Goal: Task Accomplishment & Management: Manage account settings

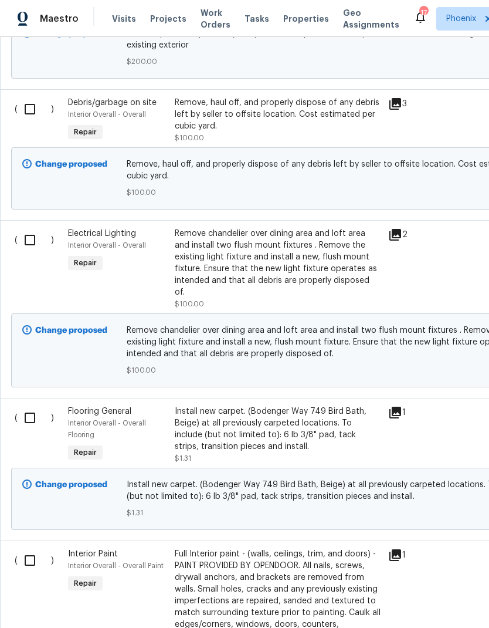
scroll to position [1387, 0]
click at [313, 409] on div "Install new carpet. (Bodenger Way 749 Bird Bath, Beige) at all previously carpe…" at bounding box center [278, 428] width 206 height 47
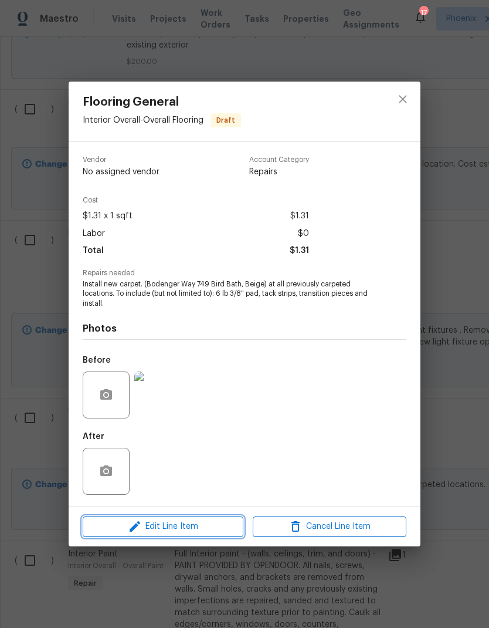
click at [187, 526] on span "Edit Line Item" at bounding box center [163, 526] width 154 height 15
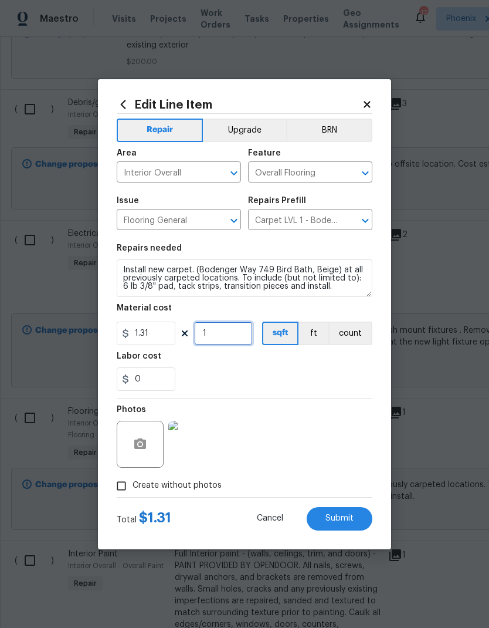
click at [221, 334] on input "1" at bounding box center [223, 332] width 59 height 23
click at [289, 373] on div "0" at bounding box center [245, 378] width 256 height 23
click at [232, 328] on input "950" at bounding box center [223, 332] width 59 height 23
click at [229, 329] on input "950" at bounding box center [223, 332] width 59 height 23
type input "900"
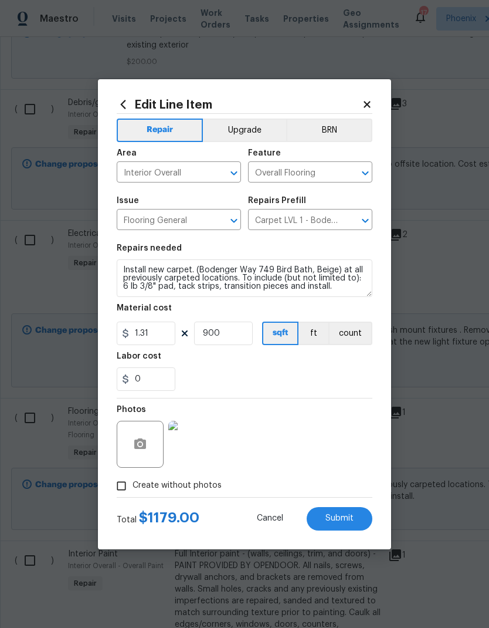
click at [296, 365] on div "Labor cost" at bounding box center [245, 359] width 256 height 15
click at [351, 517] on span "Submit" at bounding box center [340, 518] width 28 height 9
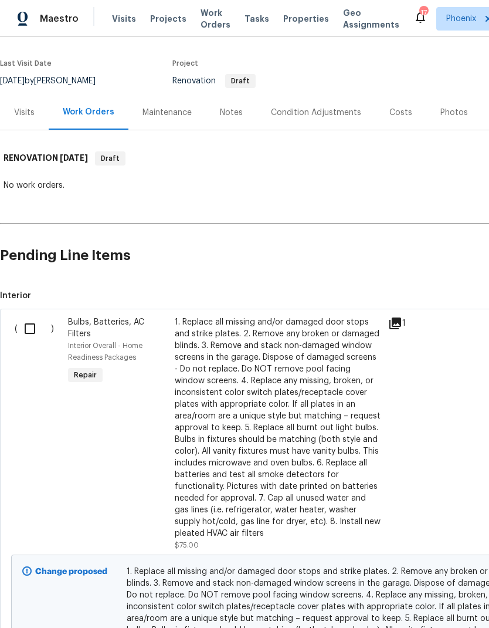
scroll to position [84, 0]
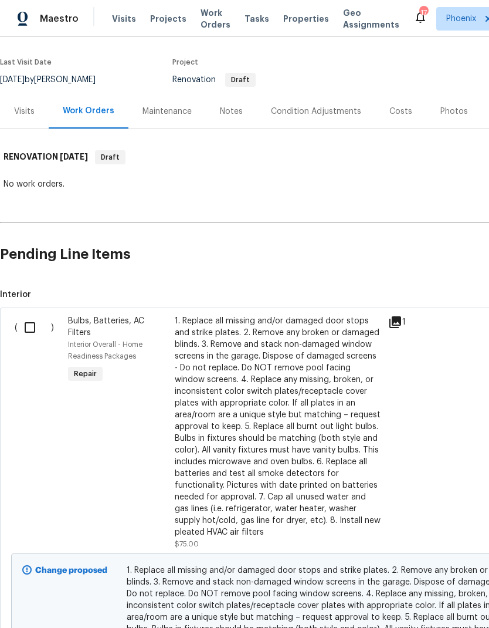
click at [33, 327] on input "checkbox" at bounding box center [34, 327] width 33 height 25
checkbox input "true"
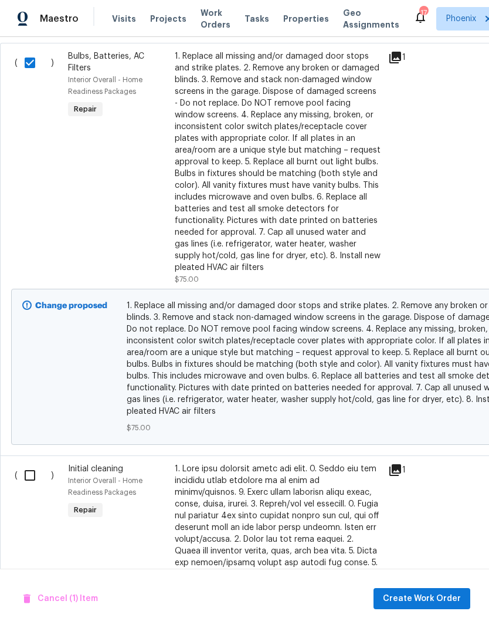
scroll to position [352, 0]
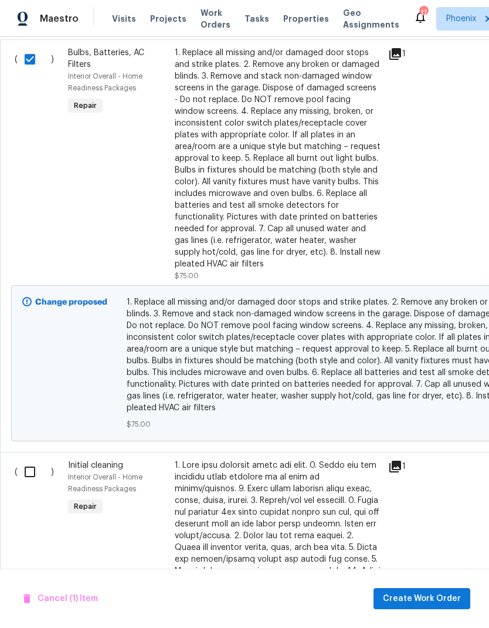
click at [28, 478] on input "checkbox" at bounding box center [34, 471] width 33 height 25
checkbox input "true"
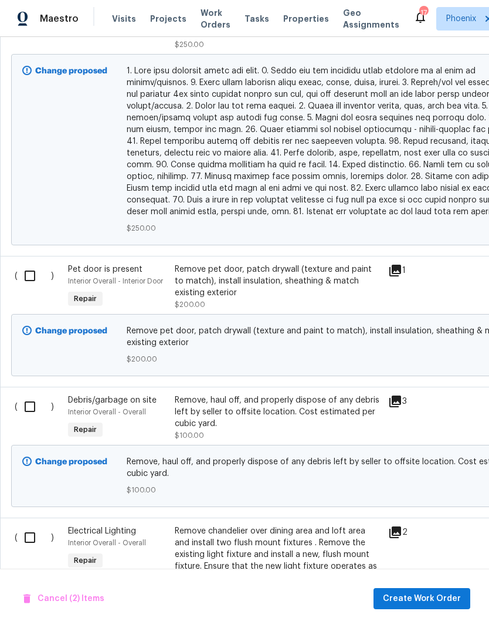
scroll to position [1090, 0]
click at [35, 265] on input "checkbox" at bounding box center [34, 275] width 33 height 25
checkbox input "true"
click at [34, 398] on input "checkbox" at bounding box center [34, 406] width 33 height 25
checkbox input "true"
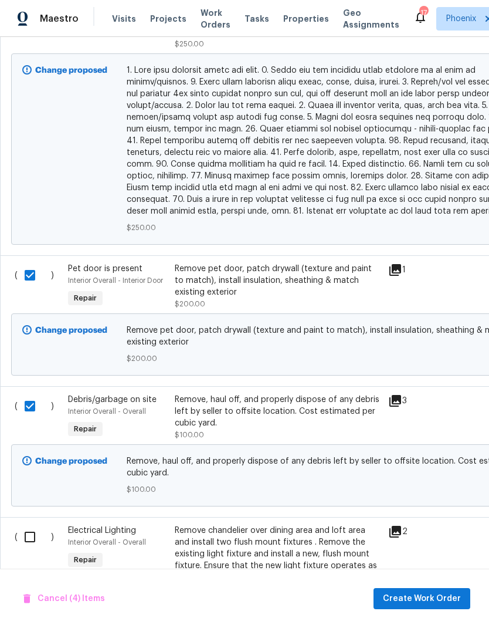
click at [34, 531] on input "checkbox" at bounding box center [34, 536] width 33 height 25
checkbox input "true"
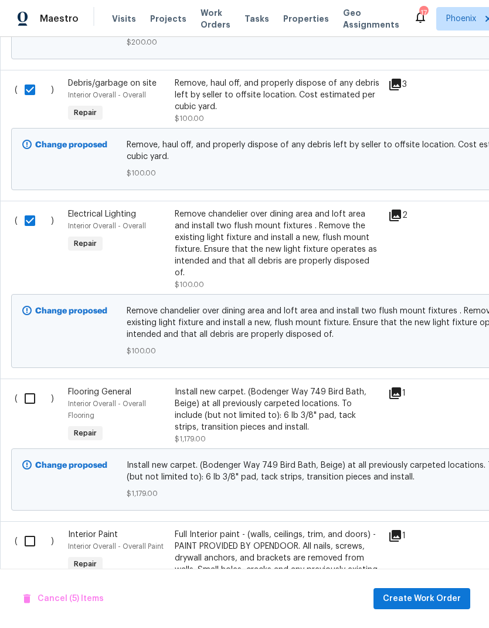
scroll to position [1409, 0]
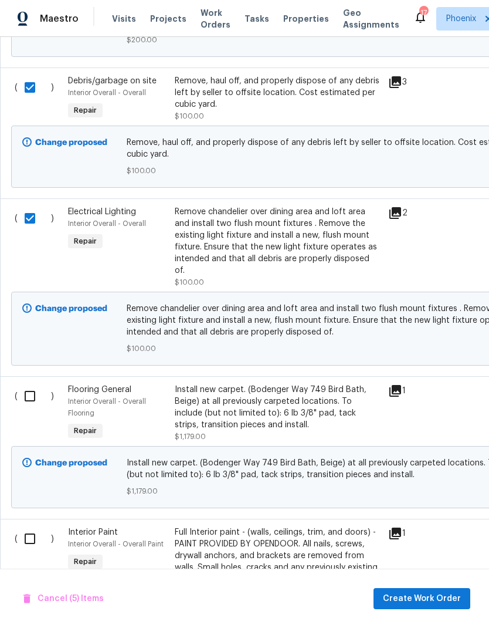
click at [33, 384] on input "checkbox" at bounding box center [34, 396] width 33 height 25
checkbox input "true"
click at [31, 526] on input "checkbox" at bounding box center [34, 538] width 33 height 25
checkbox input "true"
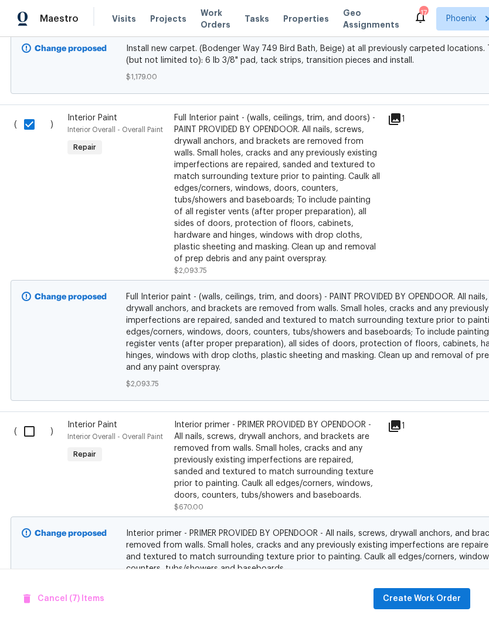
scroll to position [1822, 2]
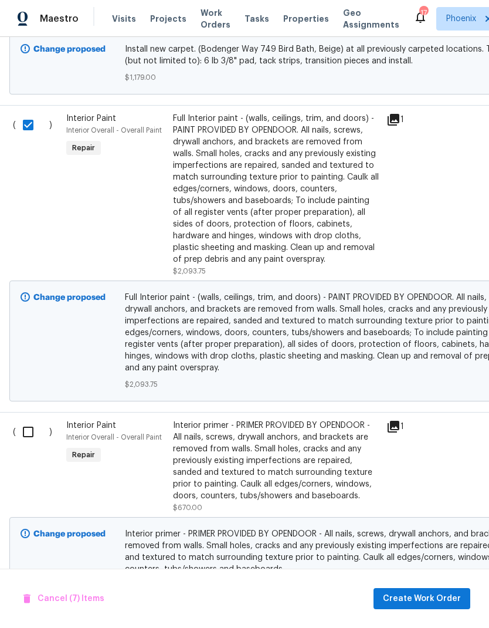
click at [29, 419] on input "checkbox" at bounding box center [32, 431] width 33 height 25
checkbox input "true"
click at [444, 591] on span "Create Work Order" at bounding box center [422, 598] width 78 height 15
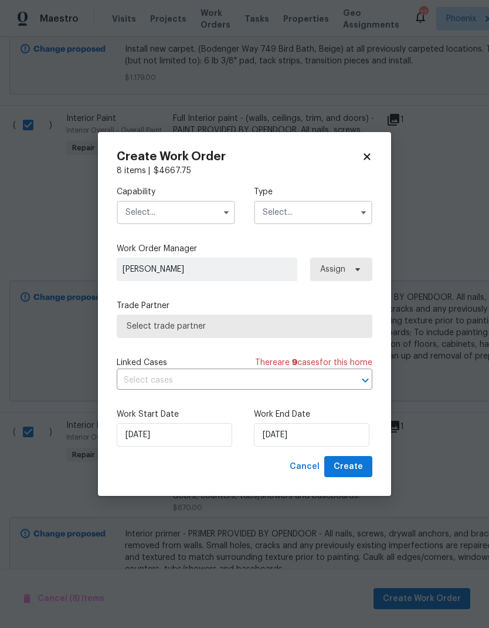
click at [173, 206] on input "text" at bounding box center [176, 212] width 119 height 23
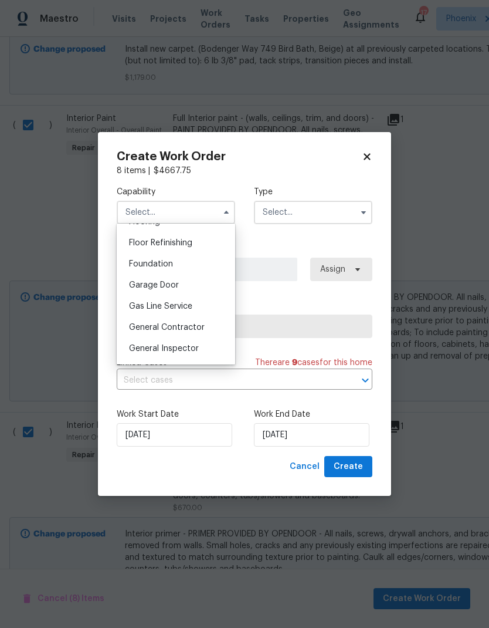
scroll to position [476, 0]
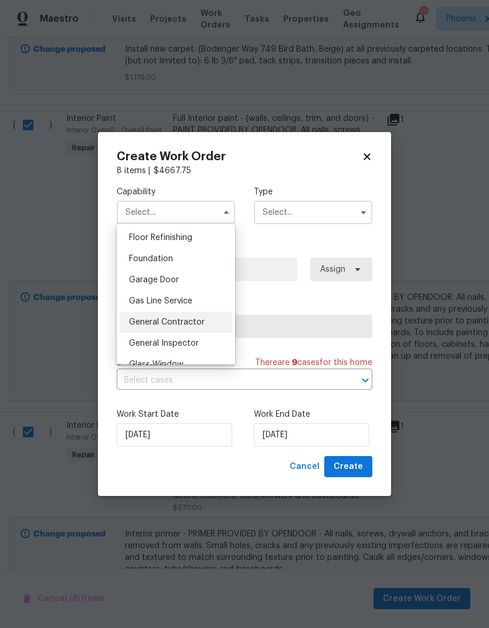
click at [197, 325] on span "General Contractor" at bounding box center [167, 322] width 76 height 8
type input "General Contractor"
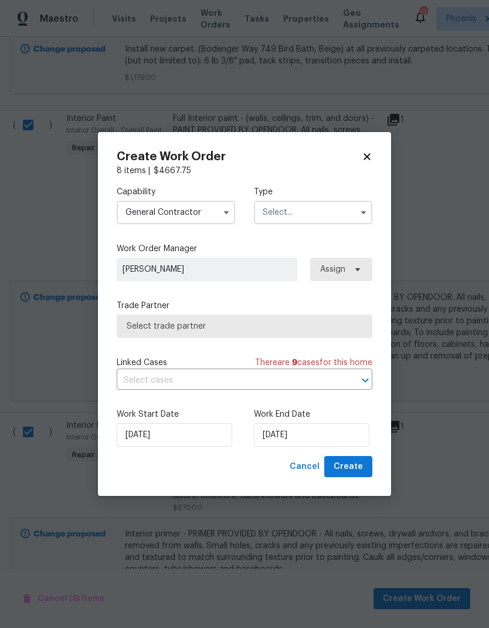
click at [320, 216] on input "text" at bounding box center [313, 212] width 119 height 23
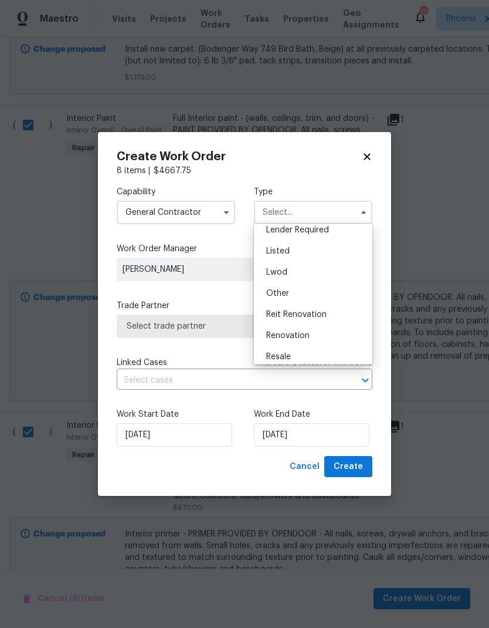
scroll to position [93, 0]
click at [307, 337] on span "Renovation" at bounding box center [287, 334] width 43 height 8
type input "Renovation"
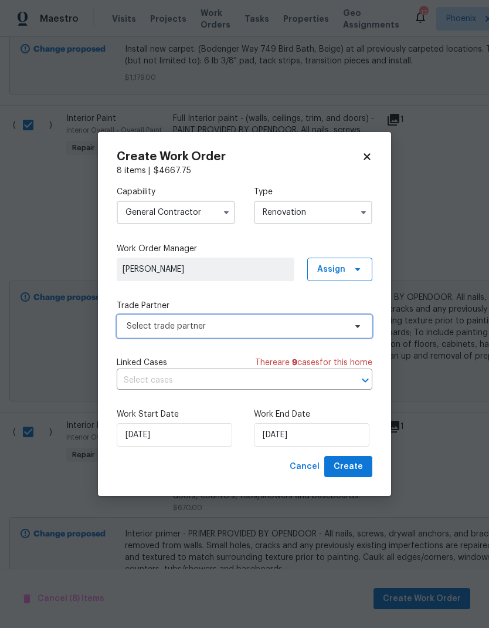
click at [310, 332] on span "Select trade partner" at bounding box center [245, 325] width 256 height 23
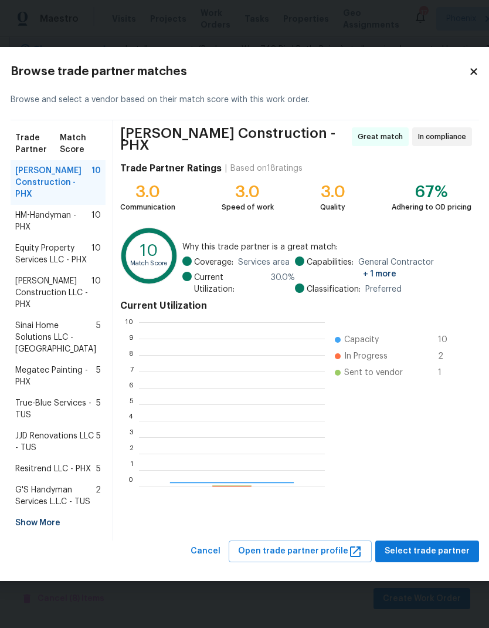
scroll to position [164, 186]
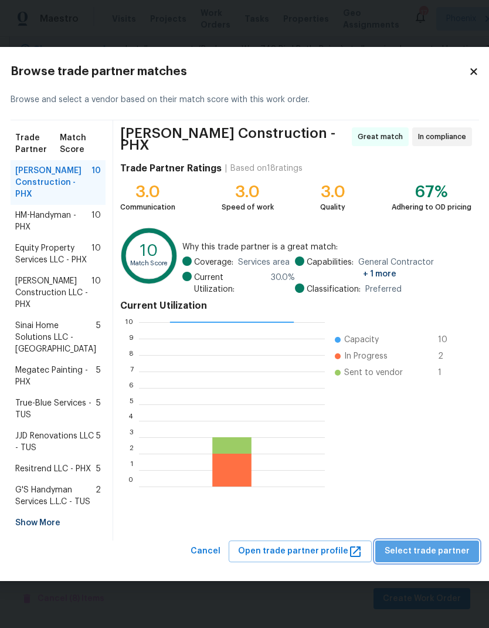
click at [434, 558] on span "Select trade partner" at bounding box center [427, 551] width 85 height 15
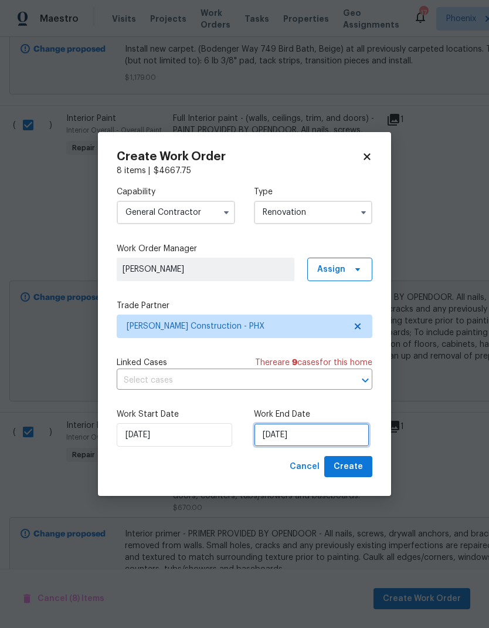
click at [330, 433] on input "[DATE]" at bounding box center [312, 434] width 116 height 23
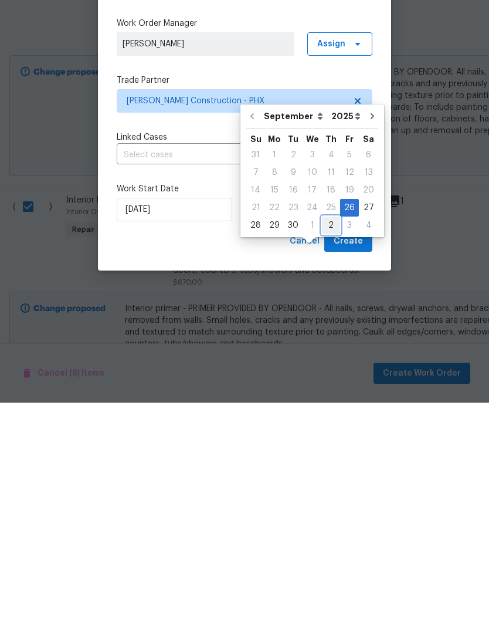
click at [329, 442] on div "2" at bounding box center [331, 450] width 18 height 16
type input "10/2/2025"
select select "9"
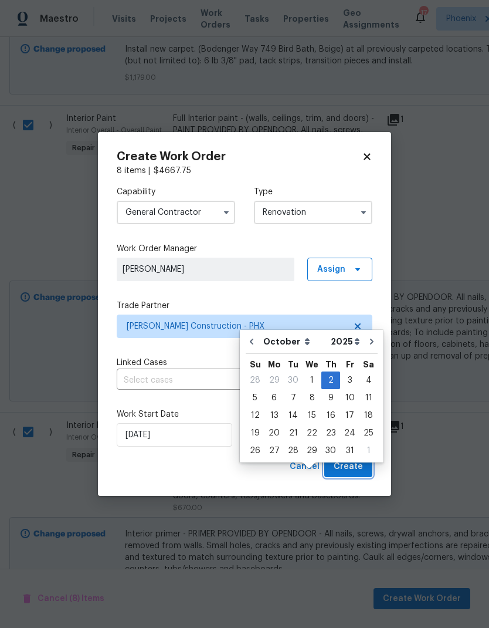
click at [362, 462] on span "Create" at bounding box center [348, 466] width 29 height 15
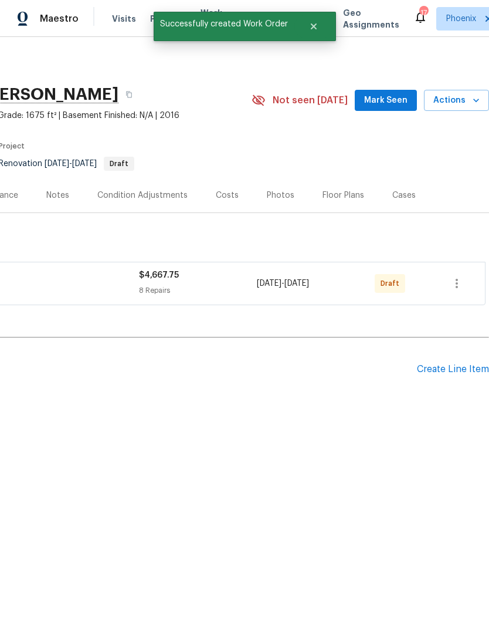
scroll to position [0, 174]
click at [456, 282] on icon "button" at bounding box center [457, 283] width 14 height 14
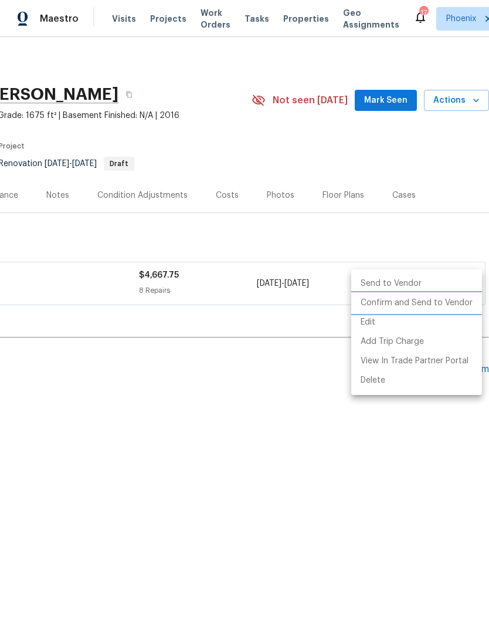
click at [445, 306] on li "Confirm and Send to Vendor" at bounding box center [416, 302] width 131 height 19
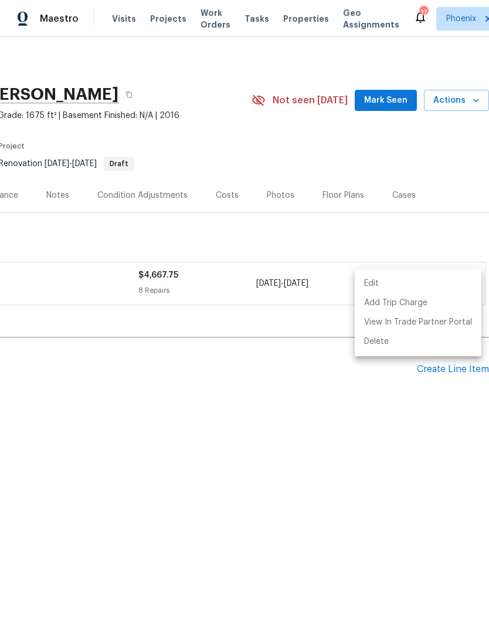
click at [367, 415] on div at bounding box center [244, 314] width 489 height 628
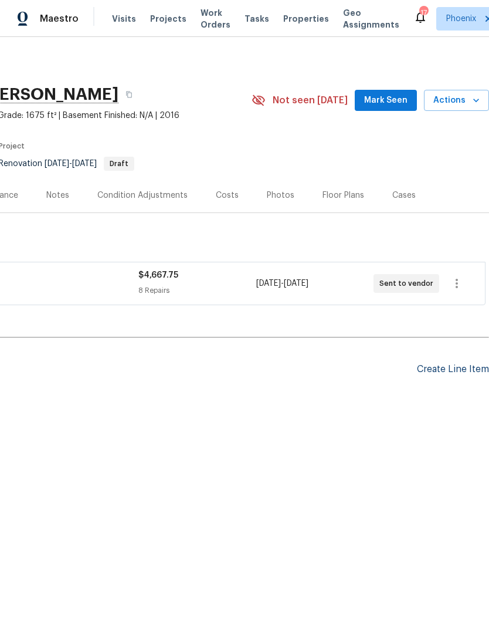
click at [456, 370] on div "Create Line Item" at bounding box center [453, 369] width 72 height 11
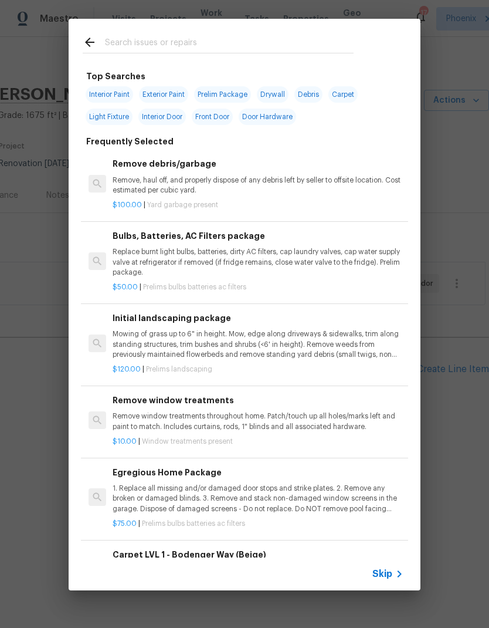
click at [334, 342] on p "Mowing of grass up to 6" in height. Mow, edge along driveways & sidewalks, trim…" at bounding box center [258, 344] width 291 height 30
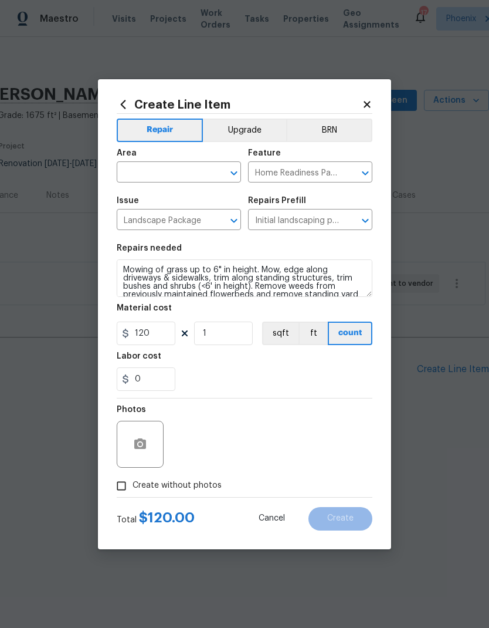
click at [124, 492] on input "Create without photos" at bounding box center [121, 486] width 22 height 22
checkbox input "true"
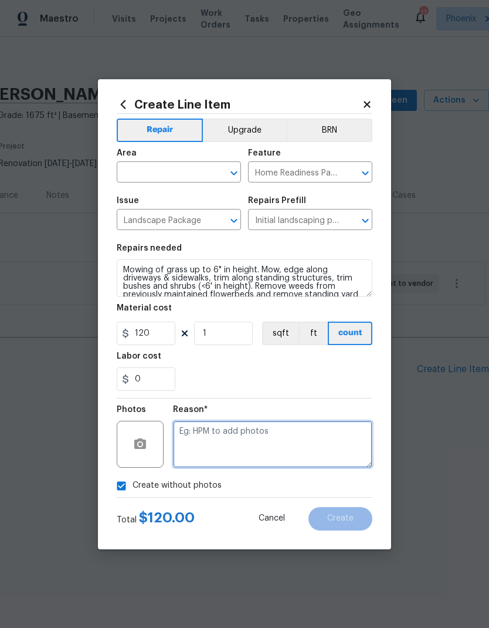
click at [226, 441] on textarea at bounding box center [272, 444] width 199 height 47
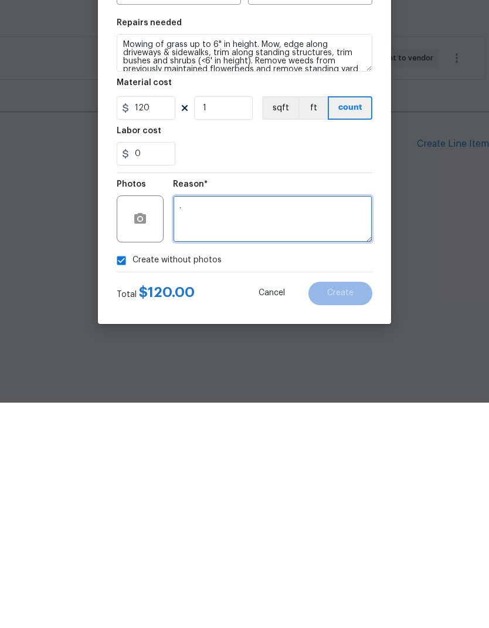
type textarea "."
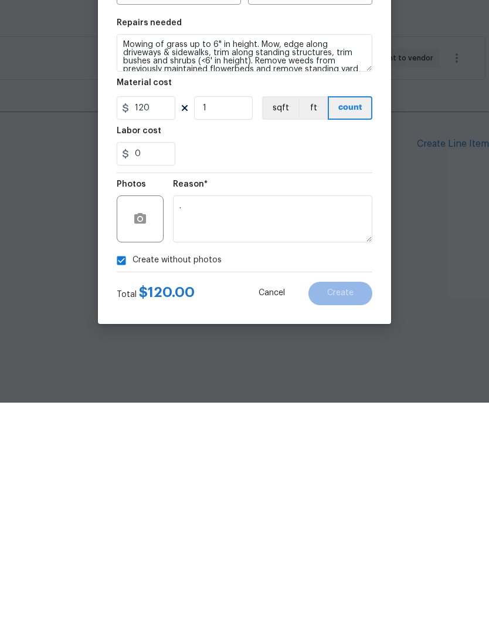
click at [349, 475] on div "Create without photos" at bounding box center [245, 486] width 256 height 22
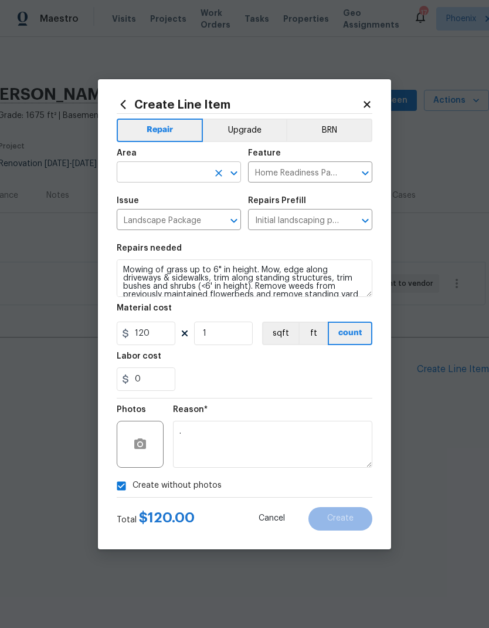
click at [169, 177] on input "text" at bounding box center [163, 173] width 92 height 18
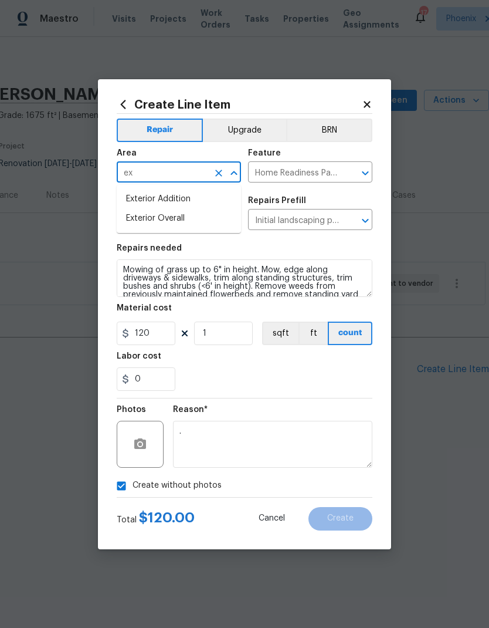
click at [167, 219] on li "Exterior Overall" at bounding box center [179, 218] width 124 height 19
type input "Exterior Overall"
click at [319, 378] on div "0" at bounding box center [245, 378] width 256 height 23
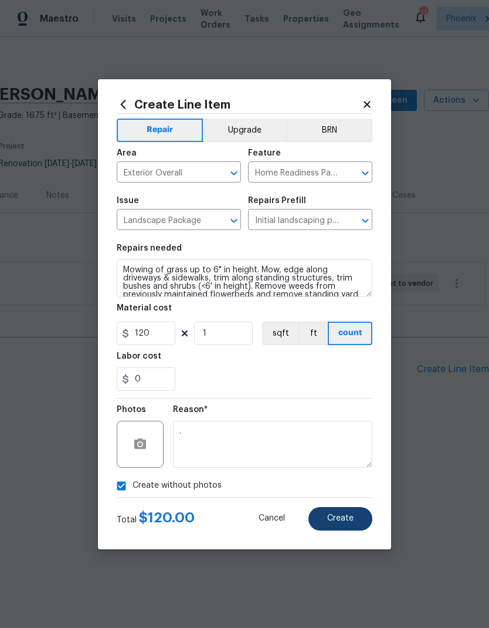
click at [347, 522] on span "Create" at bounding box center [340, 518] width 26 height 9
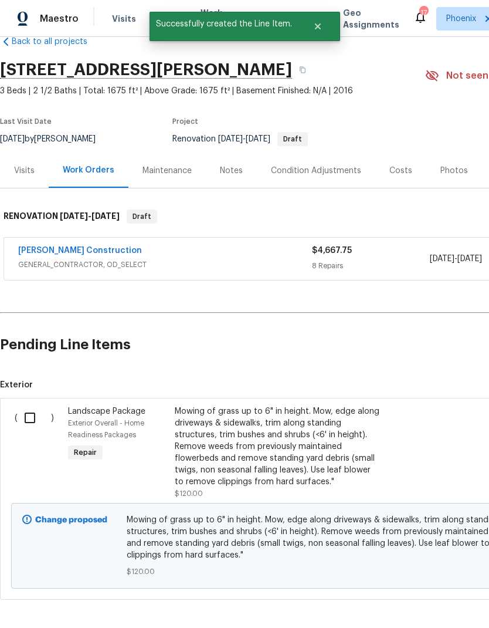
scroll to position [25, 0]
click at [31, 419] on input "checkbox" at bounding box center [34, 417] width 33 height 25
checkbox input "true"
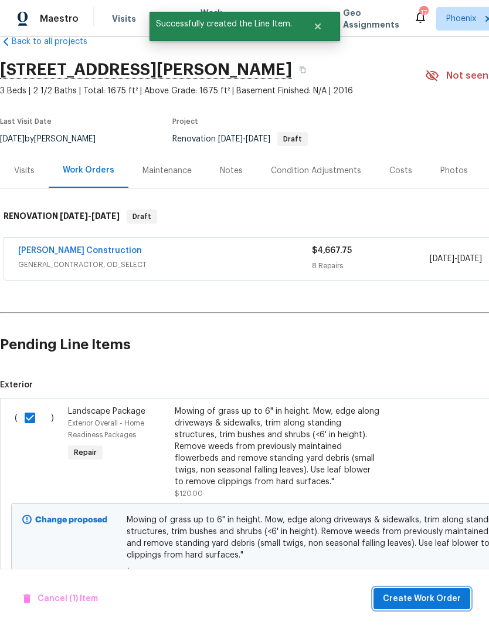
click at [441, 602] on span "Create Work Order" at bounding box center [422, 598] width 78 height 15
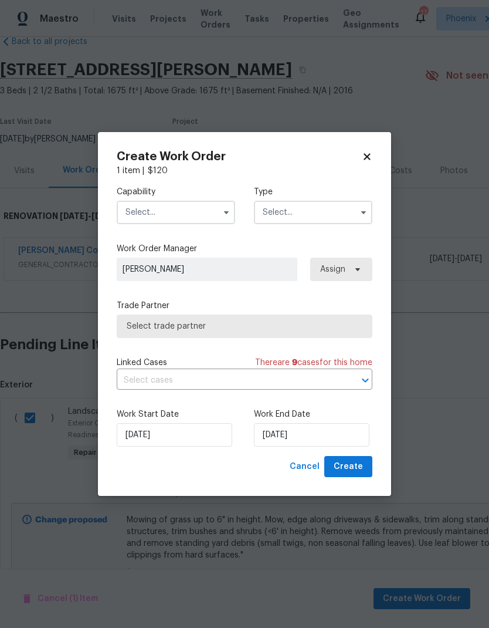
click at [194, 205] on input "text" at bounding box center [176, 212] width 119 height 23
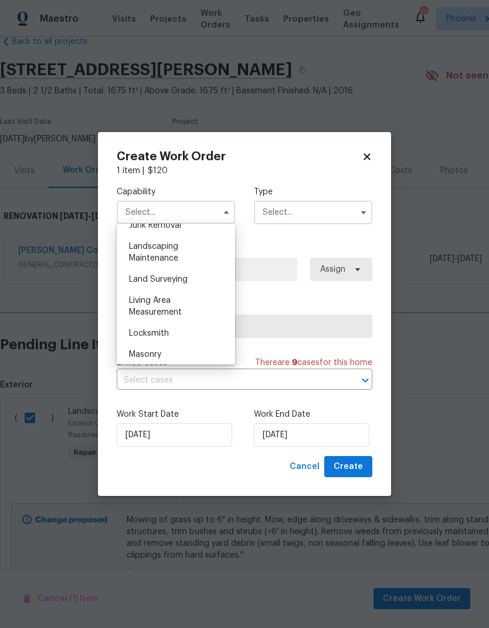
scroll to position [739, 0]
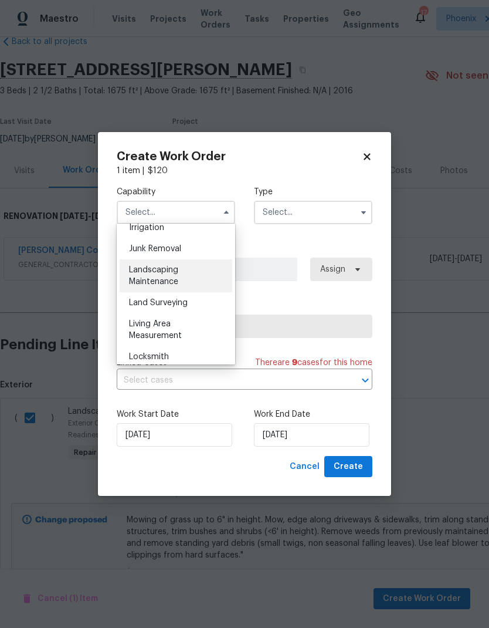
click at [179, 272] on div "Landscaping Maintenance" at bounding box center [176, 275] width 113 height 33
type input "Landscaping Maintenance"
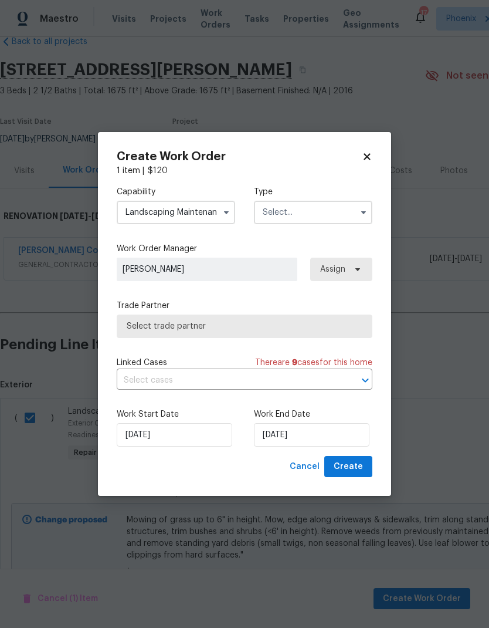
click at [334, 208] on input "text" at bounding box center [313, 212] width 119 height 23
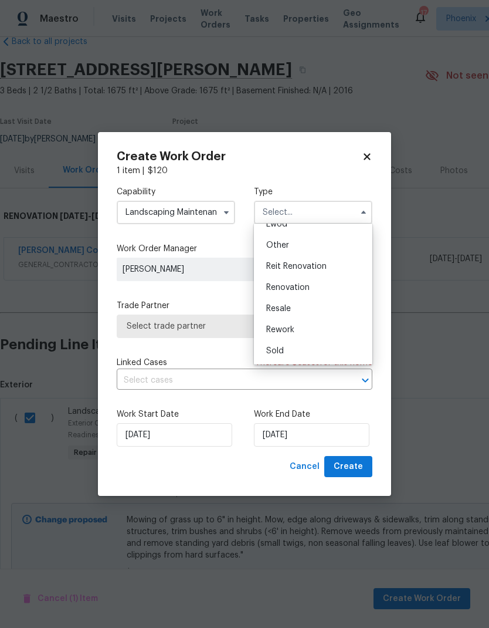
scroll to position [140, 0]
click at [315, 287] on div "Renovation" at bounding box center [313, 287] width 113 height 21
type input "Renovation"
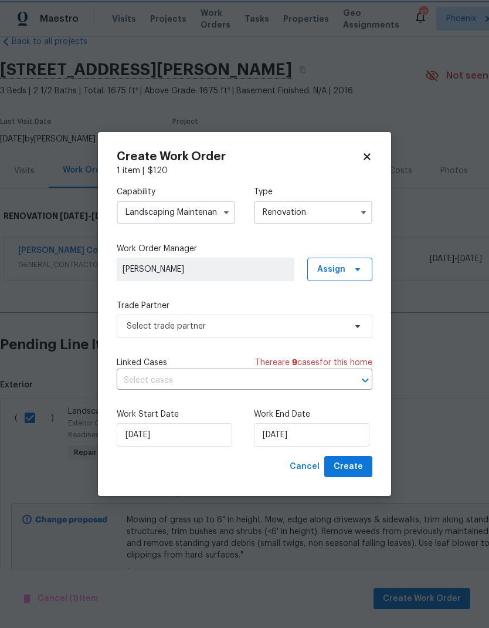
scroll to position [0, 0]
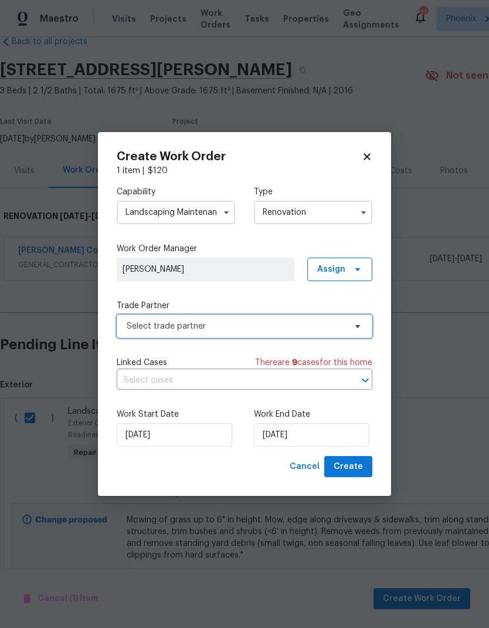
click at [294, 325] on span "Select trade partner" at bounding box center [236, 326] width 219 height 12
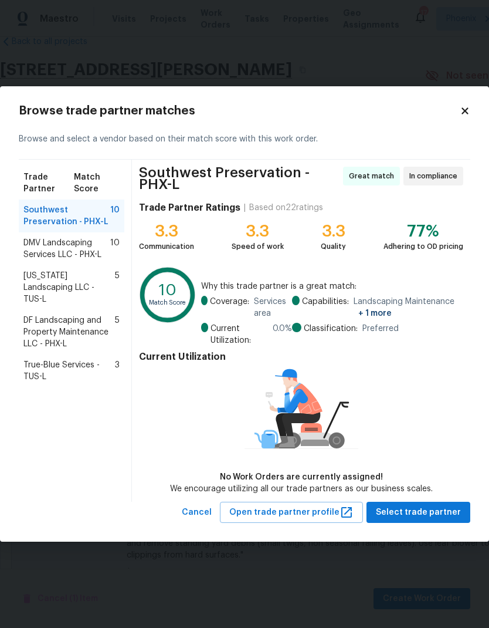
click at [94, 255] on span "DMV Landscaping Services LLC - PHX-L" at bounding box center [66, 248] width 87 height 23
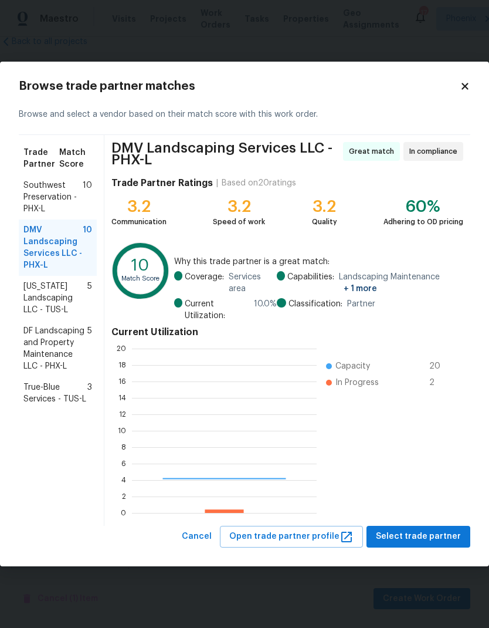
scroll to position [164, 185]
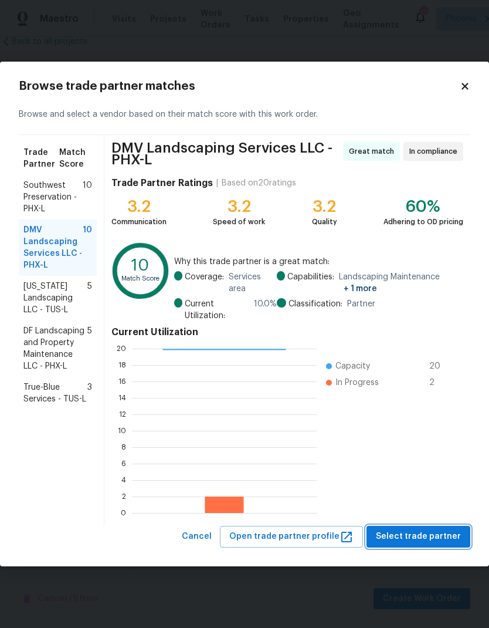
click at [413, 544] on button "Select trade partner" at bounding box center [419, 537] width 104 height 22
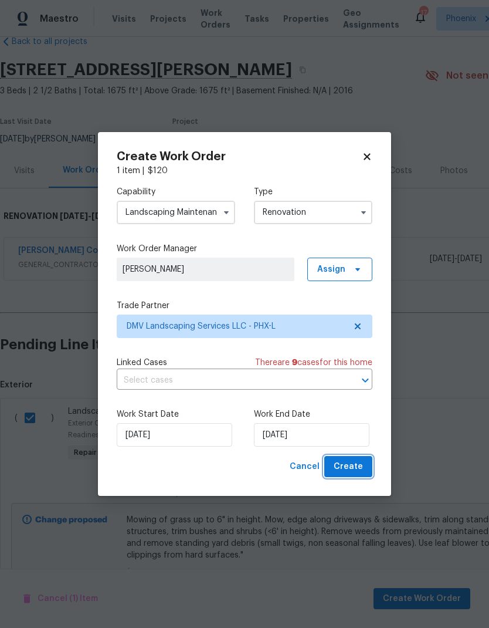
click at [355, 466] on span "Create" at bounding box center [348, 466] width 29 height 15
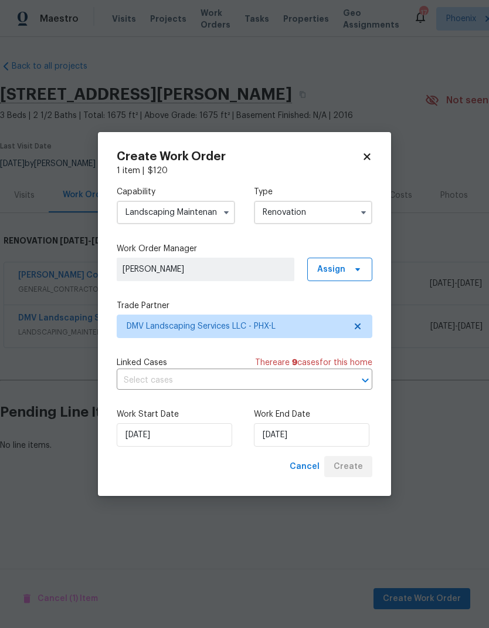
scroll to position [0, 0]
click at [331, 433] on input "[DATE]" at bounding box center [312, 434] width 116 height 23
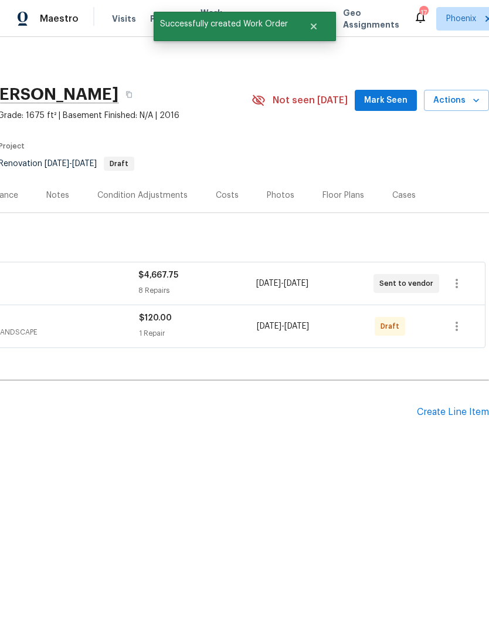
scroll to position [0, 174]
click at [462, 325] on icon "button" at bounding box center [457, 326] width 14 height 14
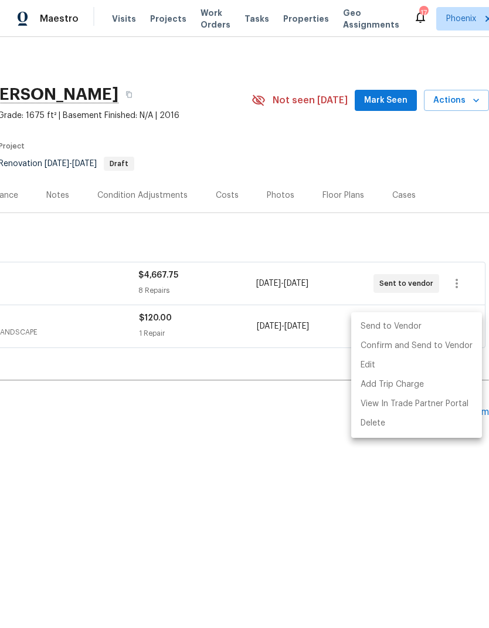
click at [317, 324] on div at bounding box center [244, 314] width 489 height 628
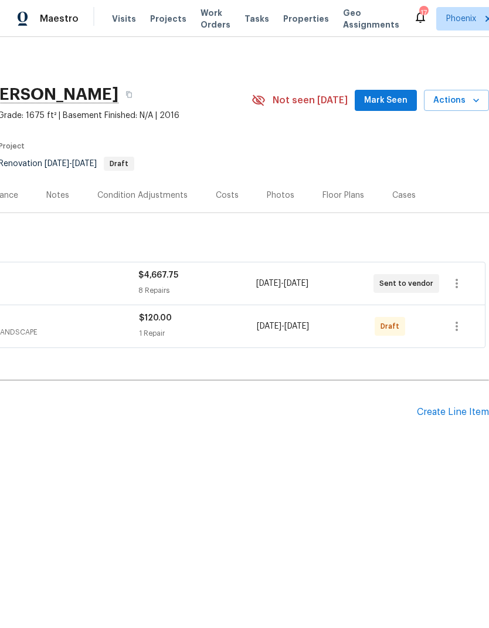
click at [332, 319] on div "9/26/2025 - 9/26/2025" at bounding box center [316, 326] width 118 height 28
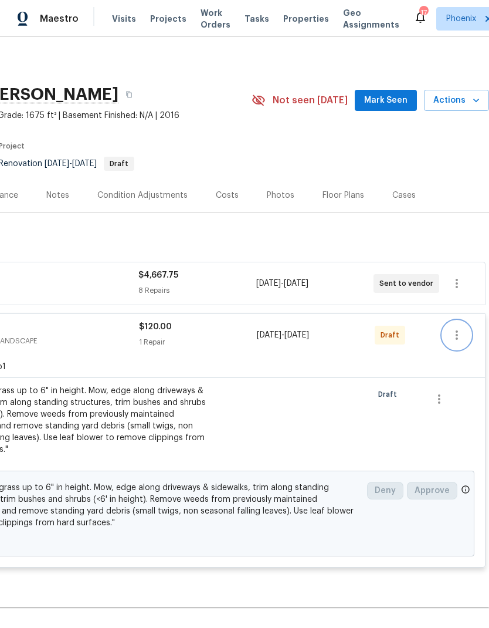
click at [462, 324] on button "button" at bounding box center [457, 335] width 28 height 28
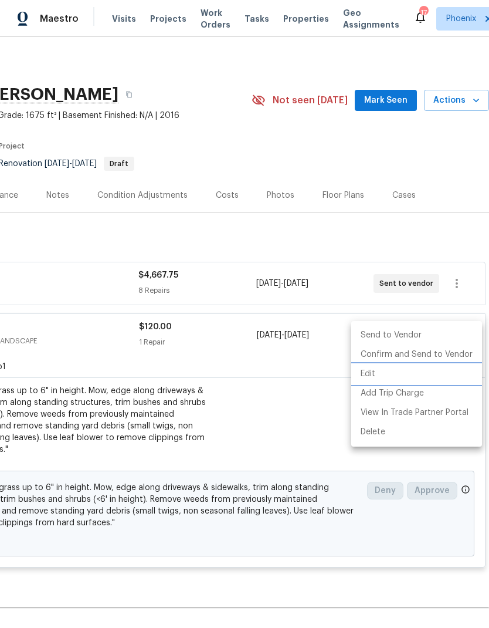
click at [368, 375] on li "Edit" at bounding box center [416, 373] width 131 height 19
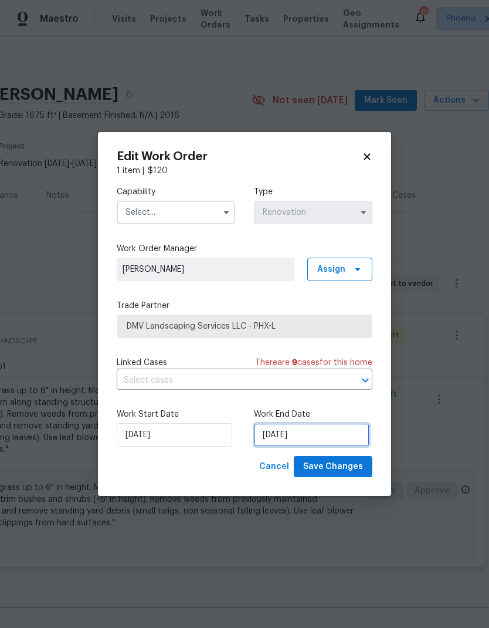
click at [317, 443] on input "[DATE]" at bounding box center [312, 434] width 116 height 23
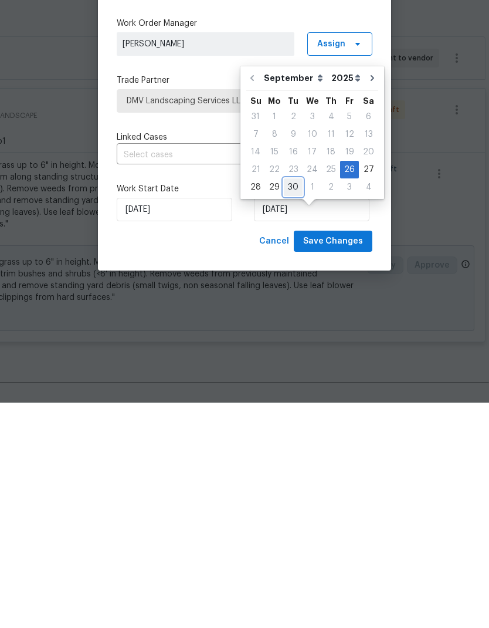
click at [288, 404] on div "30" at bounding box center [293, 412] width 19 height 16
type input "9/30/2025"
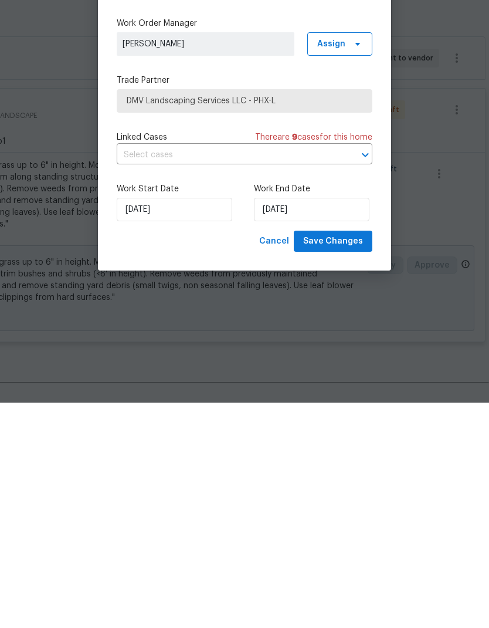
scroll to position [47, 0]
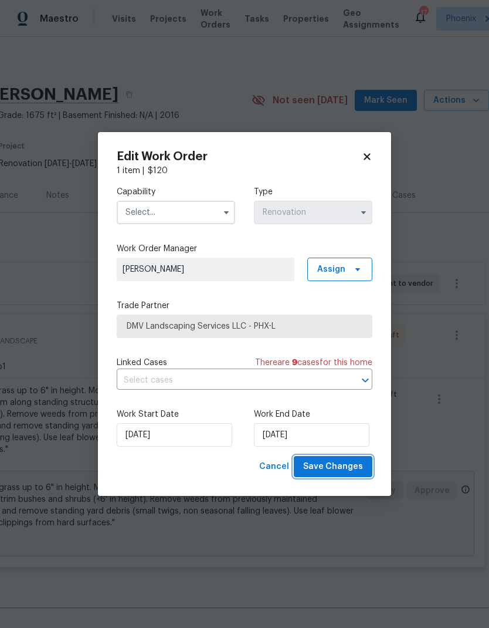
click at [353, 465] on span "Save Changes" at bounding box center [333, 466] width 60 height 15
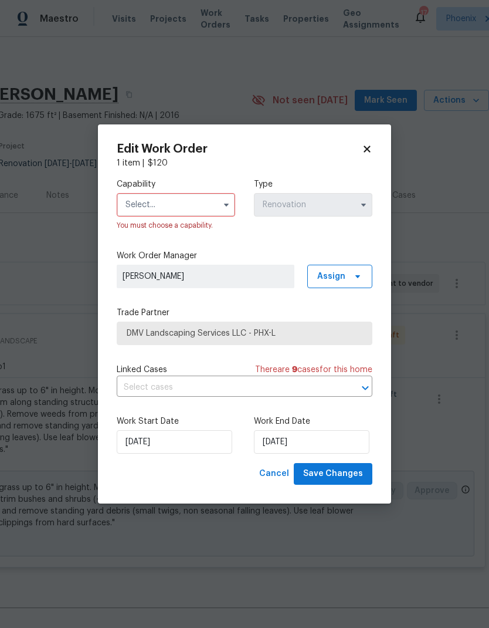
click at [168, 202] on input "text" at bounding box center [176, 204] width 119 height 23
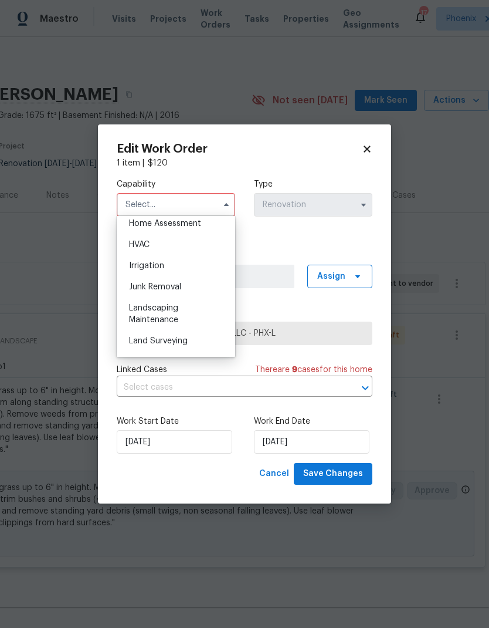
scroll to position [696, 0]
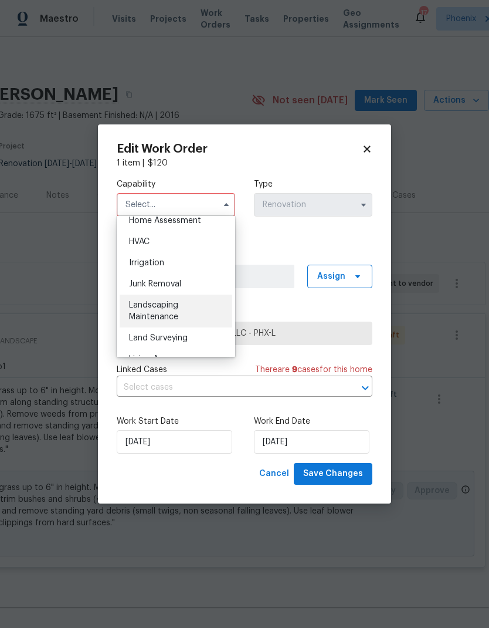
click at [172, 306] on span "Landscaping Maintenance" at bounding box center [153, 311] width 49 height 20
type input "Landscaping Maintenance"
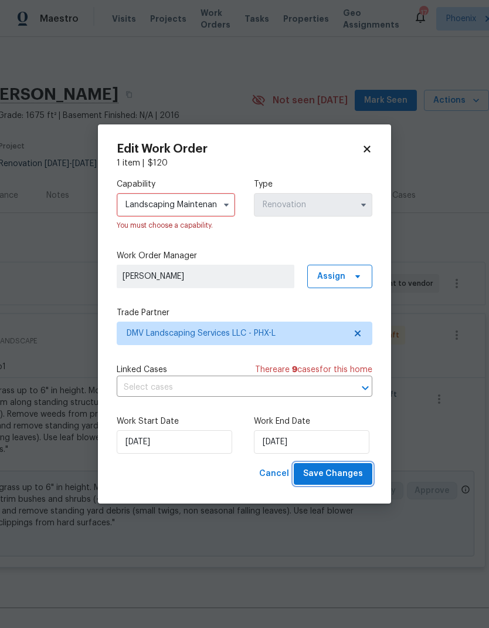
click at [339, 479] on span "Save Changes" at bounding box center [333, 473] width 60 height 15
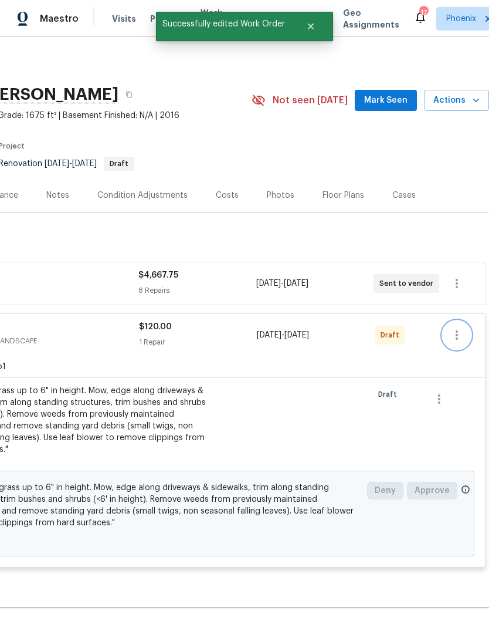
click at [464, 328] on icon "button" at bounding box center [457, 335] width 14 height 14
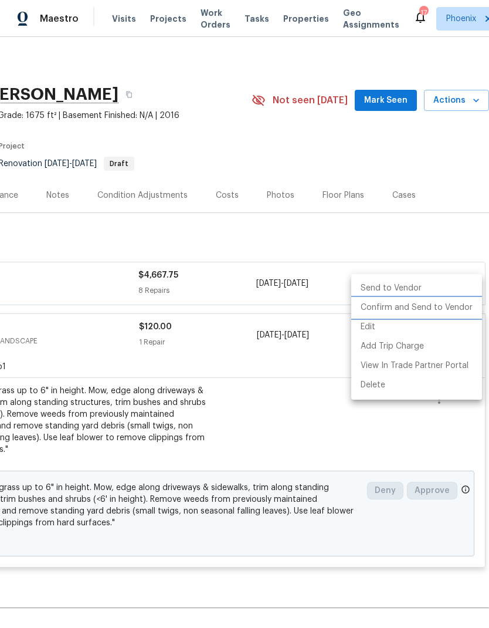
click at [433, 307] on li "Confirm and Send to Vendor" at bounding box center [416, 307] width 131 height 19
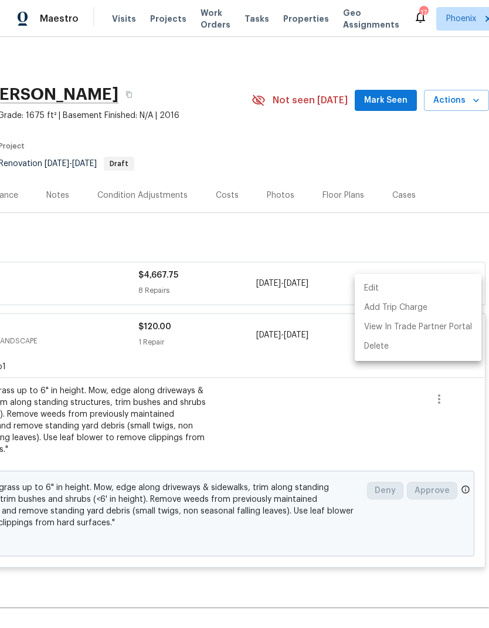
click at [329, 285] on div at bounding box center [244, 314] width 489 height 628
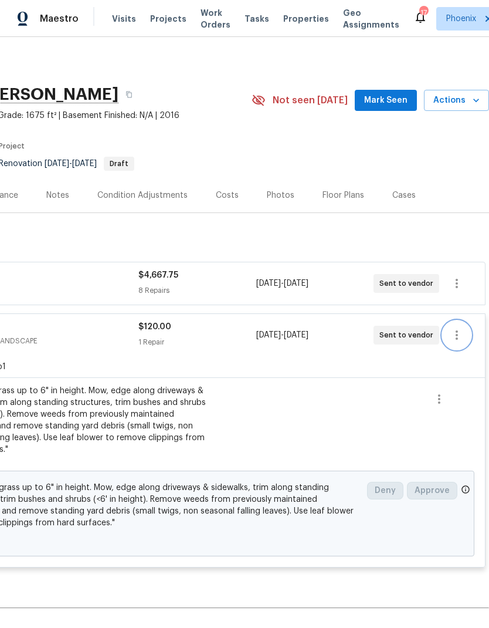
click at [459, 328] on icon "button" at bounding box center [457, 335] width 14 height 14
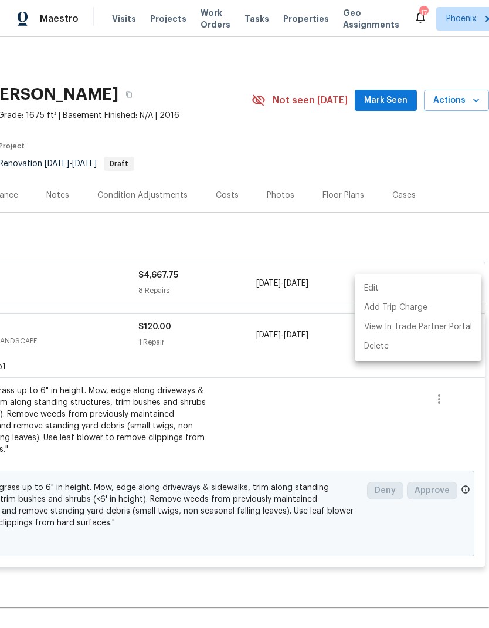
click at [302, 320] on div at bounding box center [244, 314] width 489 height 628
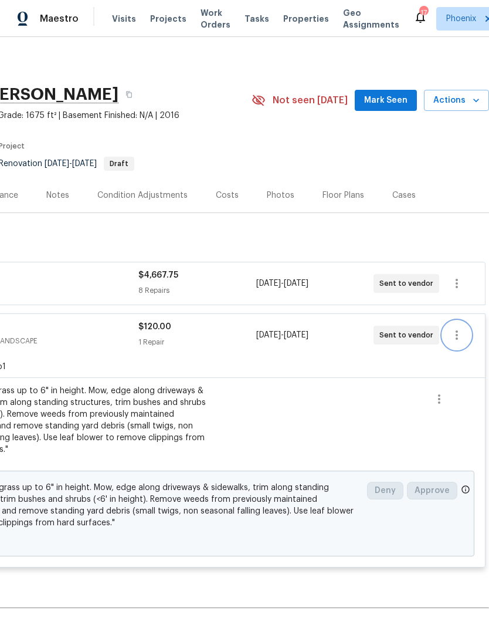
click at [463, 328] on icon "button" at bounding box center [457, 335] width 14 height 14
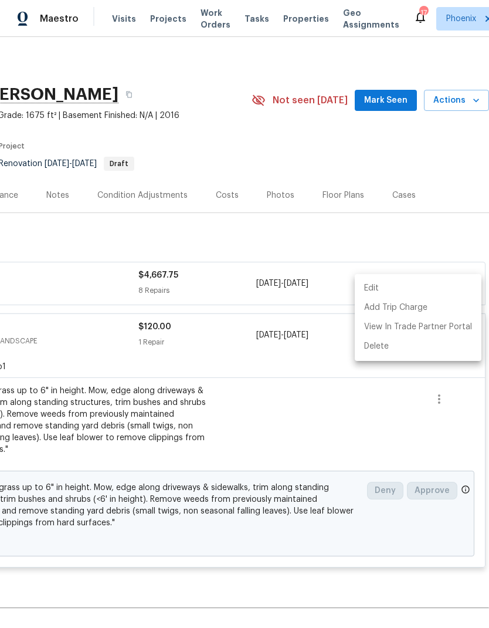
click at [378, 285] on li "Edit" at bounding box center [418, 288] width 127 height 19
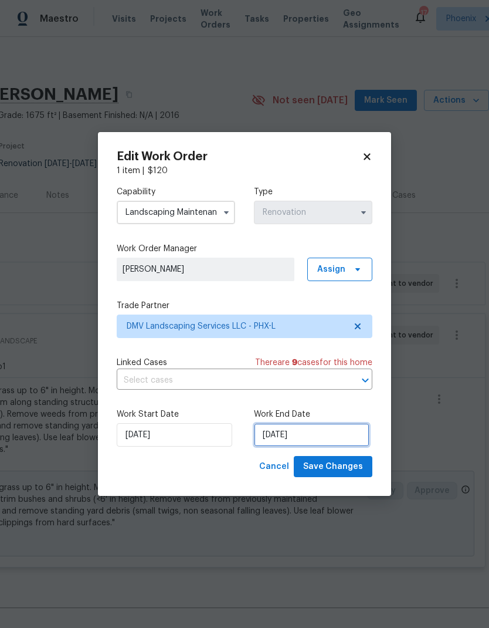
click at [299, 438] on input "9/30/2025" at bounding box center [312, 434] width 116 height 23
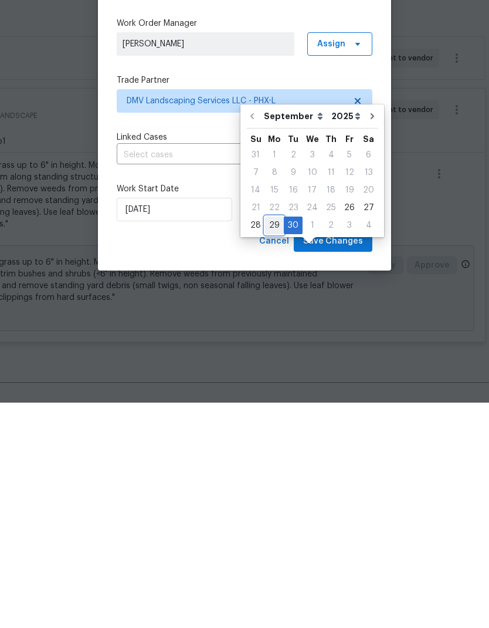
click at [271, 442] on div "29" at bounding box center [274, 450] width 19 height 16
type input "9/29/2025"
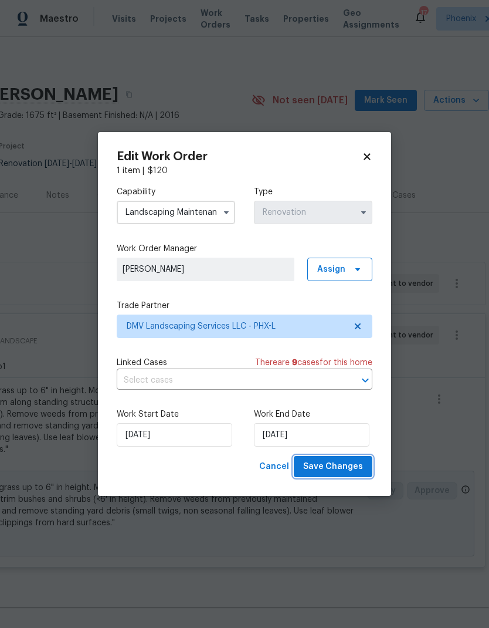
click at [342, 470] on span "Save Changes" at bounding box center [333, 466] width 60 height 15
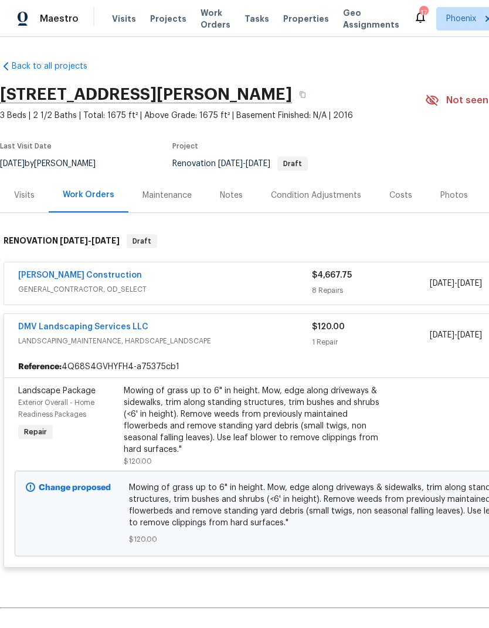
scroll to position [0, 0]
click at [227, 189] on div "Notes" at bounding box center [231, 195] width 23 height 12
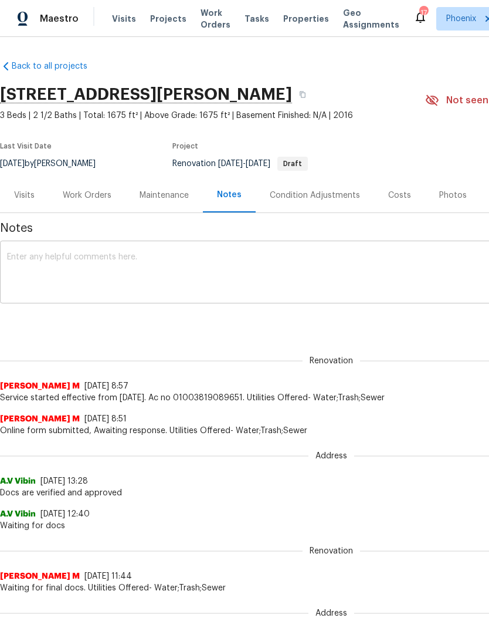
click at [226, 271] on textarea at bounding box center [331, 273] width 649 height 41
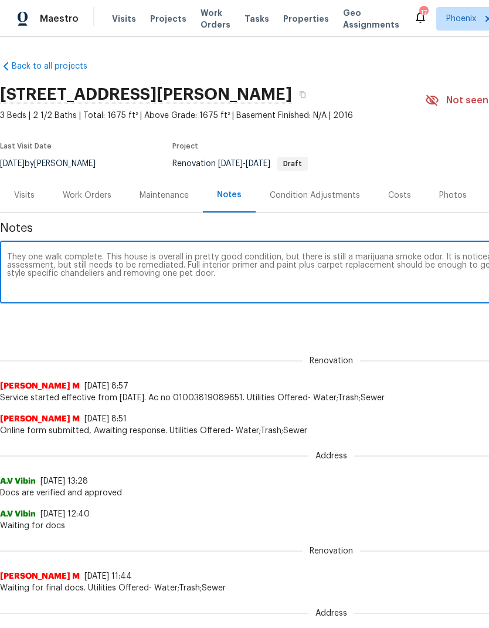
click at [458, 289] on textarea "They one walk complete. This house is overall in pretty good condition, but the…" at bounding box center [331, 273] width 649 height 41
click at [26, 254] on textarea "They one walk complete. This house is overall in pretty good condition, but the…" at bounding box center [331, 273] width 649 height 41
click at [371, 285] on textarea "Day one walk complete. This house is overall in pretty good condition, but ther…" at bounding box center [331, 273] width 649 height 41
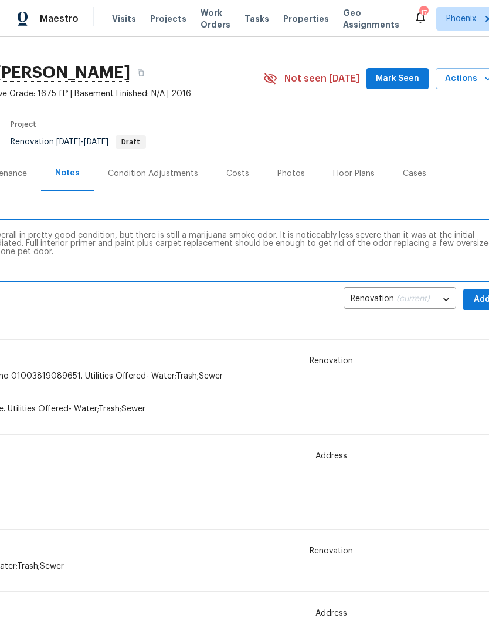
scroll to position [22, 164]
click at [384, 243] on textarea "Day one walk complete. This house is overall in pretty good condition, but ther…" at bounding box center [167, 251] width 649 height 41
click at [449, 262] on textarea "Day one walk complete. This house is overall in pretty good condition, but ther…" at bounding box center [167, 251] width 649 height 41
click at [429, 241] on textarea "Day one walk complete. This house is overall in pretty good condition, but ther…" at bounding box center [167, 251] width 649 height 41
click at [307, 255] on textarea "Day one walk complete. This house is overall in pretty good condition, but ther…" at bounding box center [167, 251] width 649 height 41
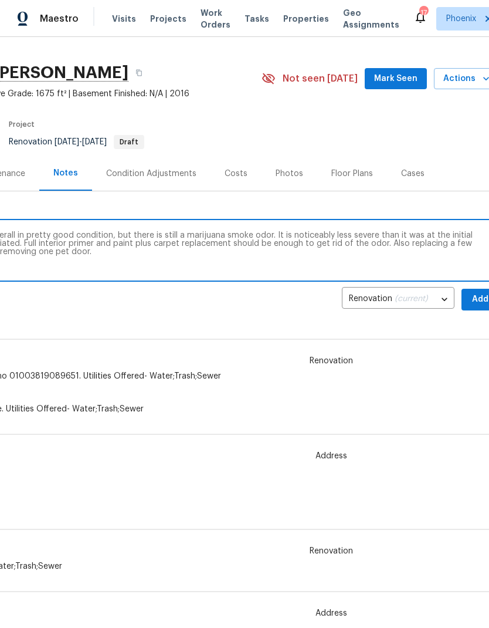
type textarea "Day one walk complete. This house is overall in pretty good condition, but ther…"
click at [479, 300] on span "Add" at bounding box center [480, 299] width 19 height 15
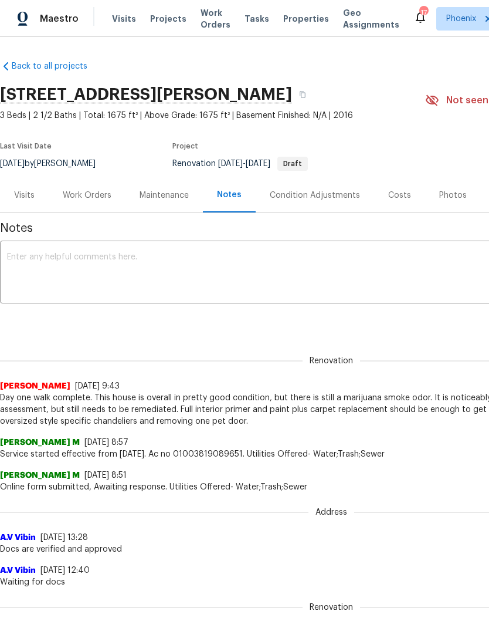
scroll to position [0, 0]
click at [305, 13] on span "Properties" at bounding box center [306, 19] width 46 height 12
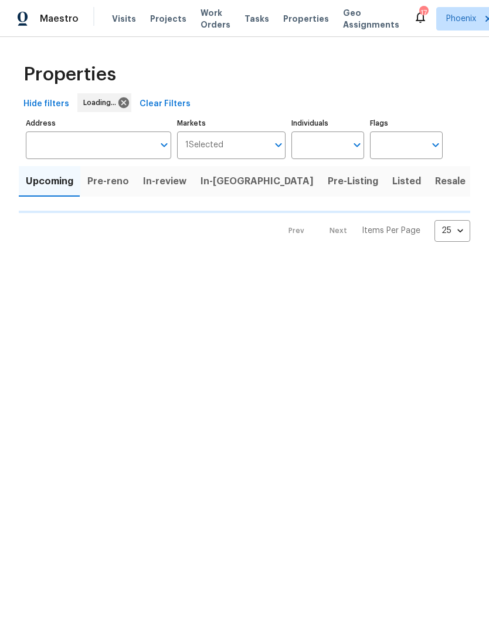
click at [222, 181] on span "In-reno" at bounding box center [257, 181] width 113 height 16
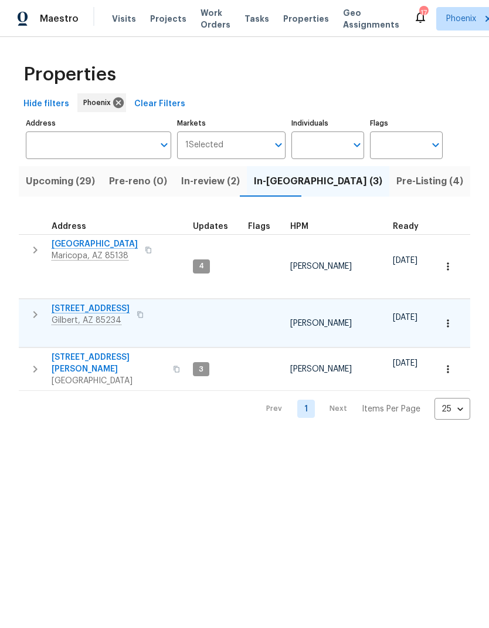
click at [69, 303] on span "[STREET_ADDRESS]" at bounding box center [91, 309] width 78 height 12
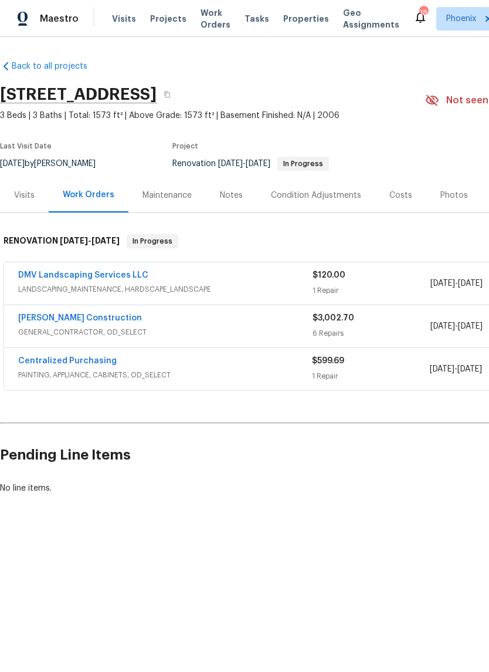
click at [23, 198] on div "Visits" at bounding box center [24, 195] width 21 height 12
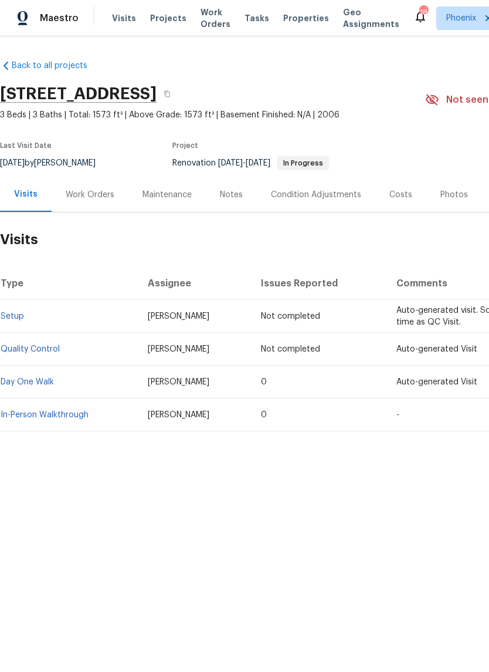
click at [103, 195] on div "Work Orders" at bounding box center [90, 195] width 49 height 12
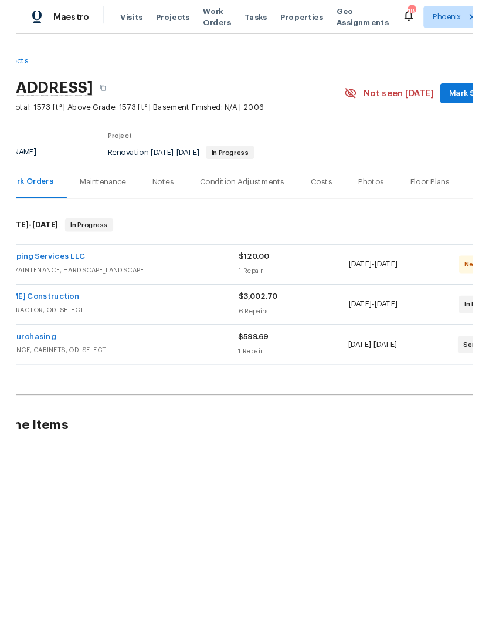
scroll to position [0, 71]
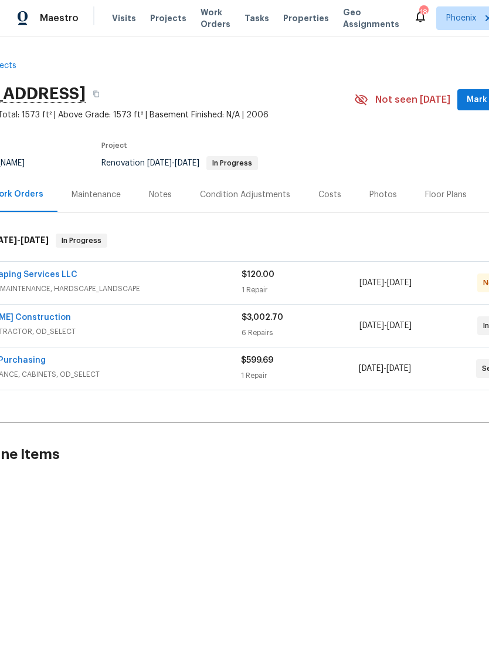
click at [242, 88] on div "[STREET_ADDRESS]" at bounding box center [141, 94] width 425 height 31
click at [100, 93] on icon "button" at bounding box center [96, 94] width 7 height 7
click at [127, 9] on div "Visits Projects Work Orders Tasks Properties Geo Assignments" at bounding box center [263, 18] width 302 height 23
click at [127, 15] on span "Visits" at bounding box center [124, 19] width 24 height 12
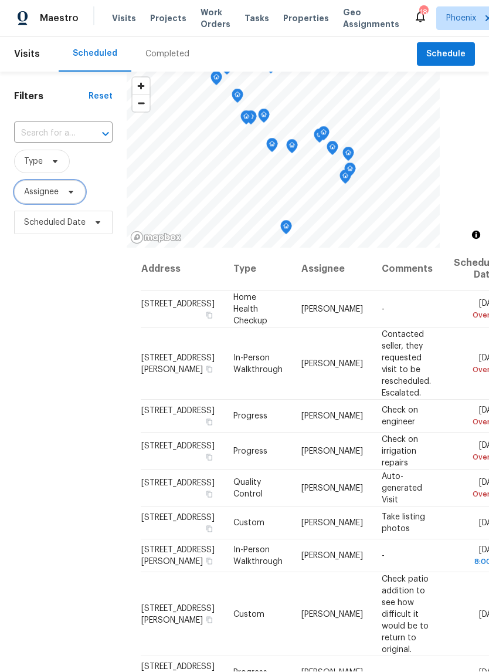
click at [59, 193] on span "Assignee" at bounding box center [50, 192] width 72 height 23
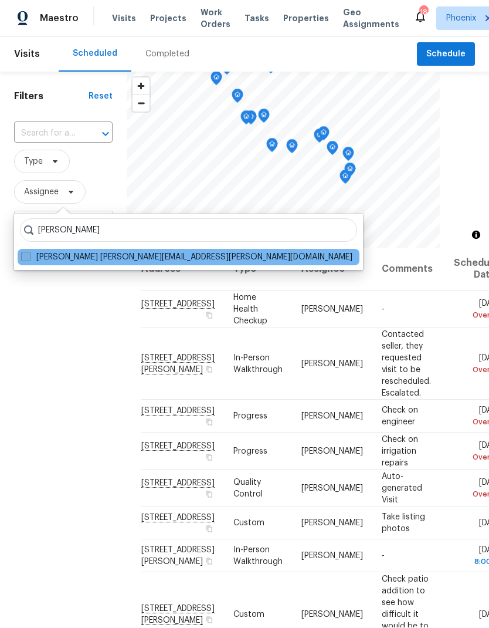
type input "[PERSON_NAME]"
click at [33, 260] on label "[PERSON_NAME] [PERSON_NAME][EMAIL_ADDRESS][PERSON_NAME][DOMAIN_NAME]" at bounding box center [186, 258] width 331 height 12
click at [29, 259] on input "[PERSON_NAME] [PERSON_NAME][EMAIL_ADDRESS][PERSON_NAME][DOMAIN_NAME]" at bounding box center [25, 256] width 8 height 8
checkbox input "true"
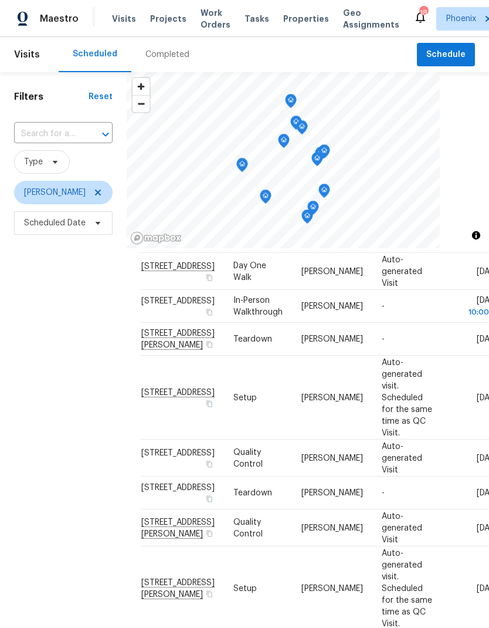
scroll to position [492, 0]
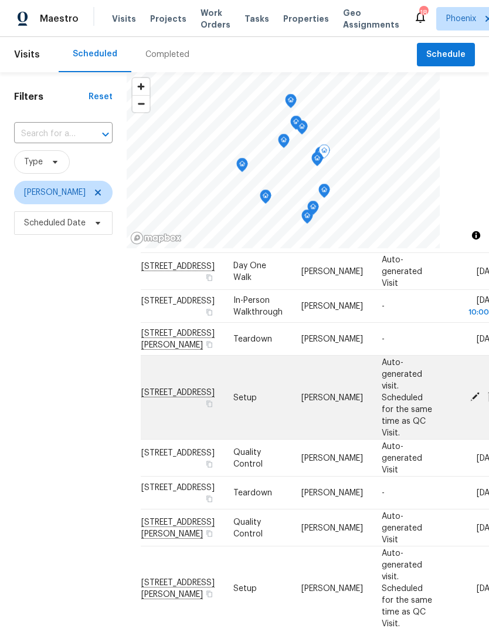
click at [382, 378] on span "Auto-generated visit. Scheduled for the same time as QC Visit." at bounding box center [407, 397] width 50 height 79
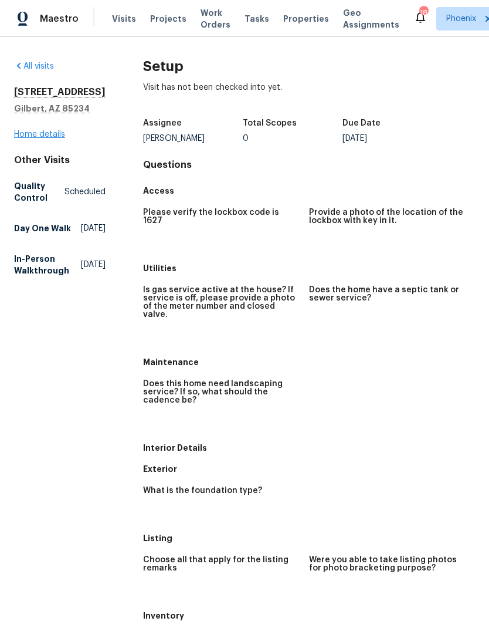
click at [22, 131] on link "Home details" at bounding box center [39, 134] width 51 height 8
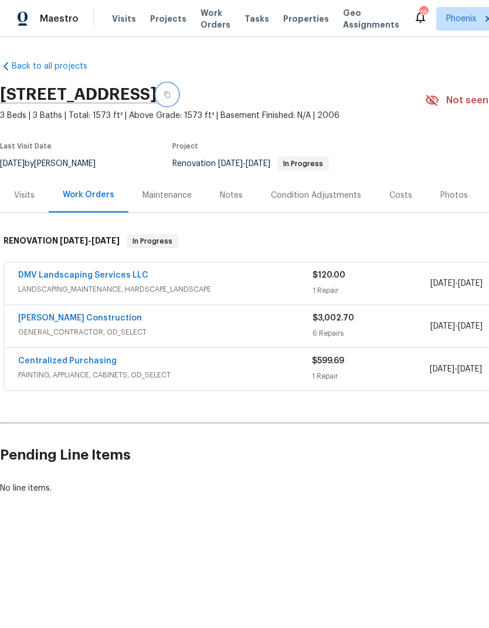
click at [171, 94] on icon "button" at bounding box center [167, 94] width 7 height 7
click at [127, 18] on span "Visits" at bounding box center [124, 19] width 24 height 12
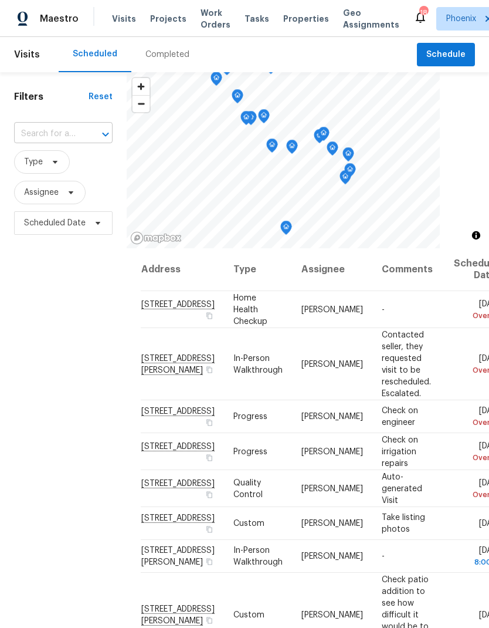
click at [36, 130] on input "text" at bounding box center [47, 134] width 66 height 18
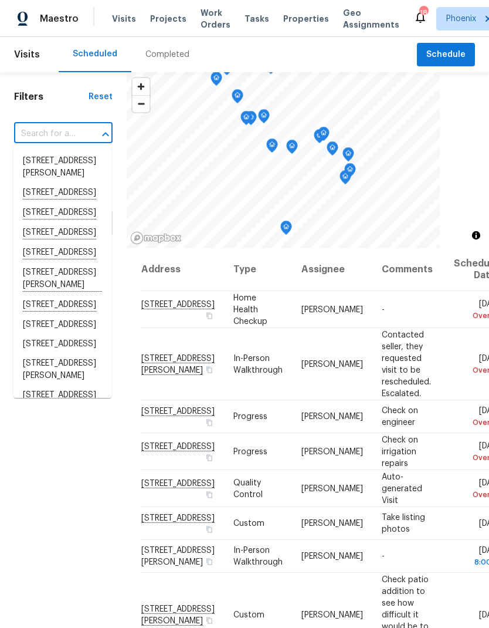
paste input "[STREET_ADDRESS]"
type input "[STREET_ADDRESS]"
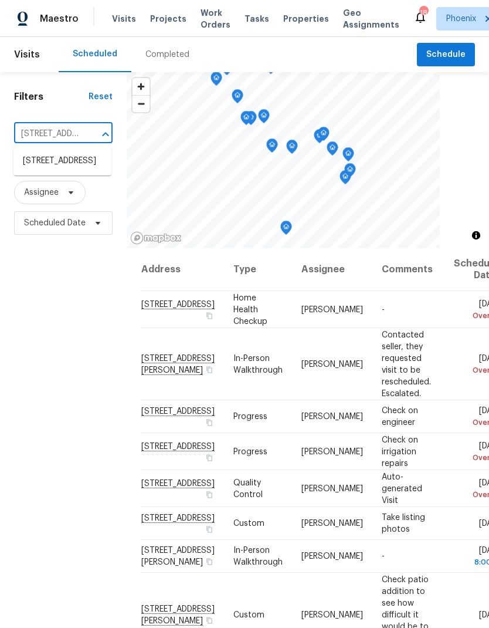
click at [28, 170] on li "[STREET_ADDRESS]" at bounding box center [62, 160] width 98 height 19
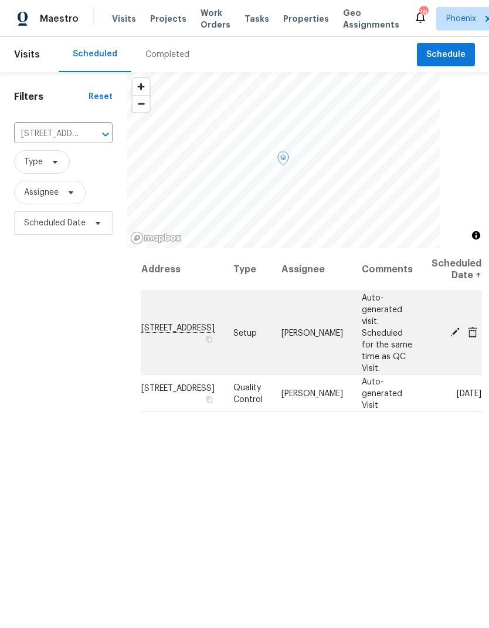
click at [451, 327] on icon at bounding box center [455, 331] width 9 height 9
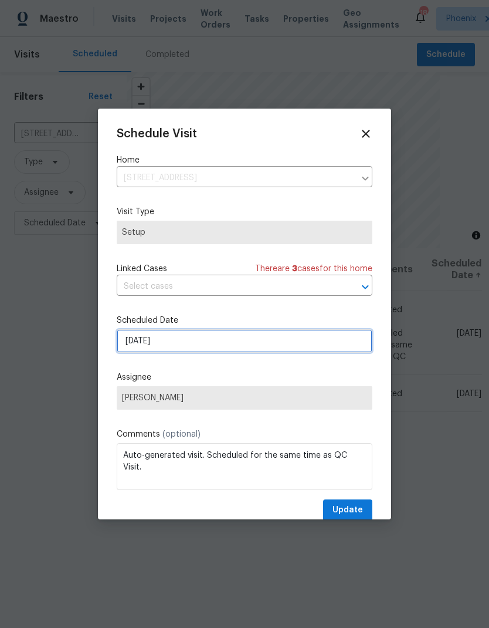
click at [290, 349] on input "[DATE]" at bounding box center [245, 340] width 256 height 23
select select "9"
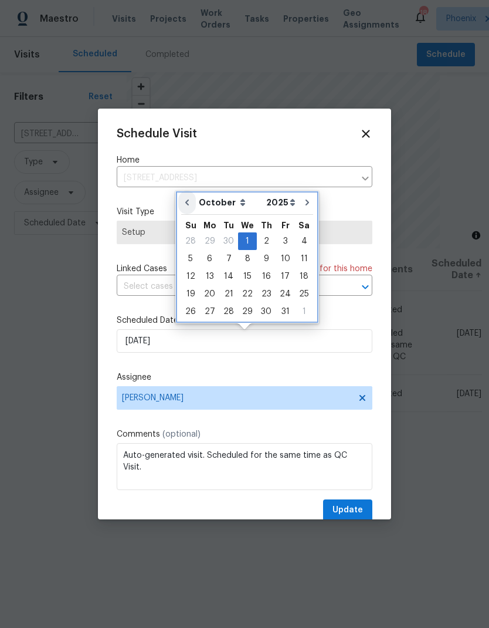
click at [184, 198] on icon "Go to previous month" at bounding box center [186, 202] width 9 height 9
type input "[DATE]"
select select "8"
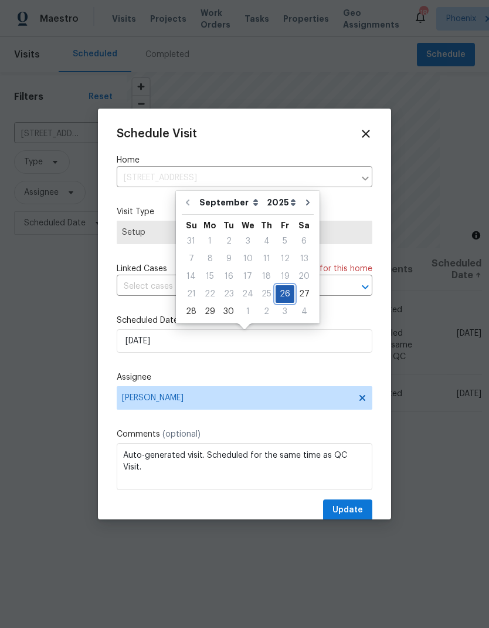
click at [281, 292] on div "26" at bounding box center [285, 294] width 19 height 16
click at [363, 317] on label "Scheduled Date" at bounding box center [245, 320] width 256 height 12
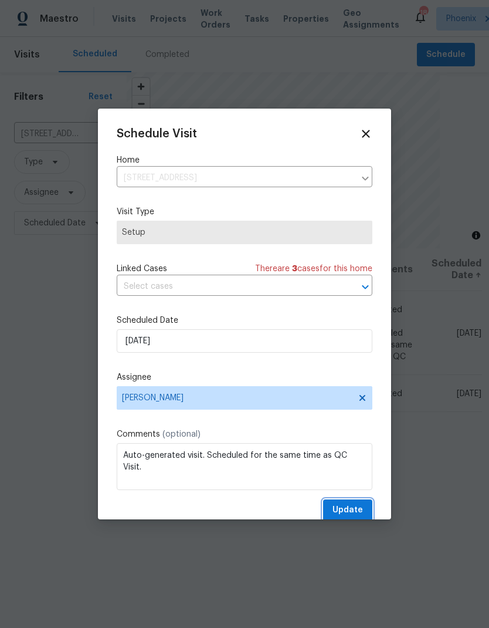
click at [360, 503] on button "Update" at bounding box center [347, 510] width 49 height 22
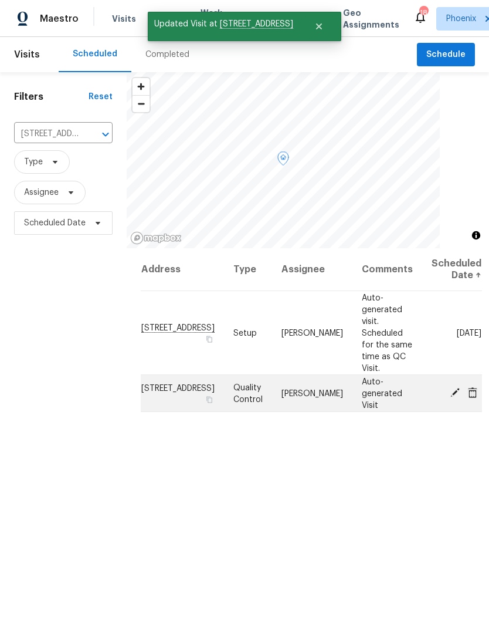
click at [451, 388] on icon at bounding box center [455, 392] width 9 height 9
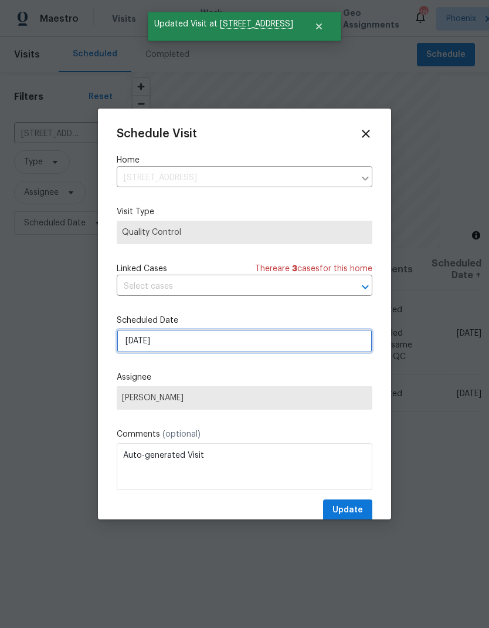
click at [346, 343] on input "[DATE]" at bounding box center [245, 340] width 256 height 23
select select "9"
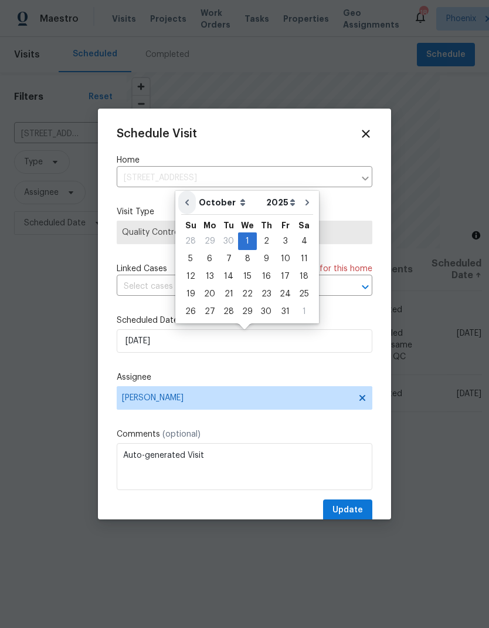
click at [191, 202] on icon "Go to previous month" at bounding box center [186, 202] width 9 height 9
type input "[DATE]"
select select "8"
click at [282, 293] on div "26" at bounding box center [285, 294] width 19 height 16
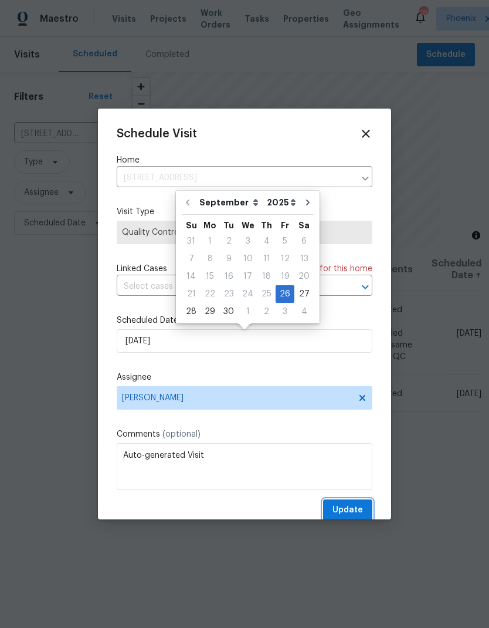
click at [357, 514] on span "Update" at bounding box center [348, 510] width 31 height 15
